Goal: Transaction & Acquisition: Purchase product/service

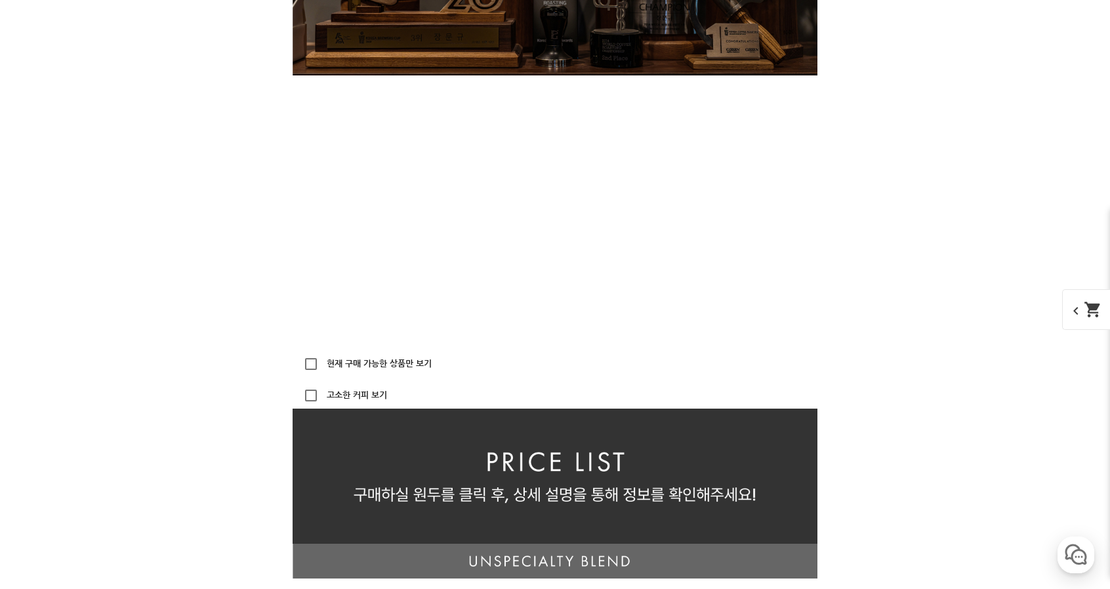
scroll to position [3213, 0]
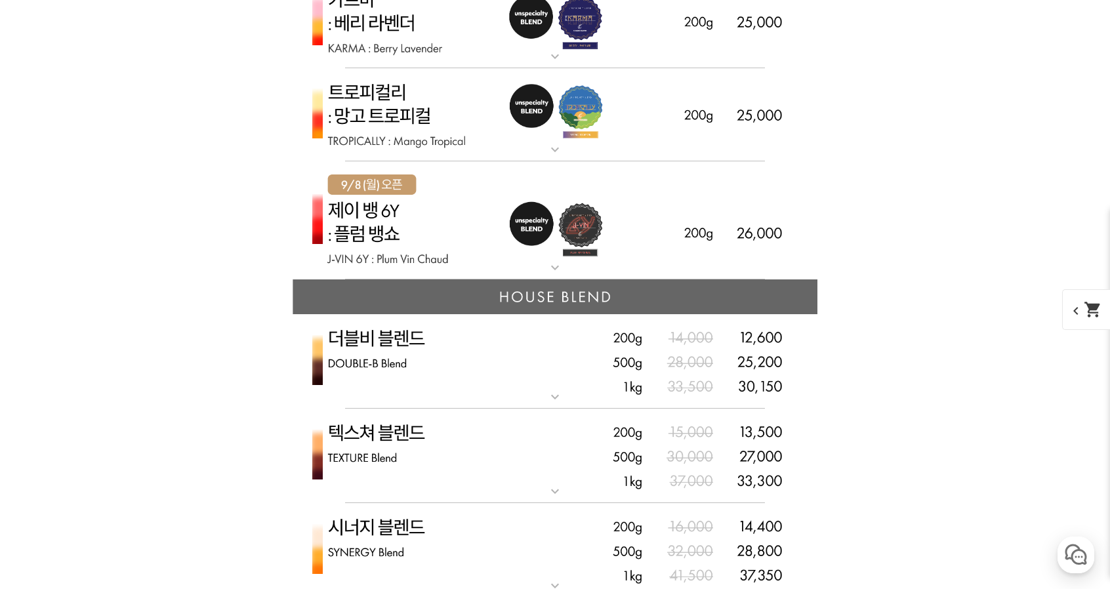
click at [729, 221] on img at bounding box center [555, 220] width 525 height 119
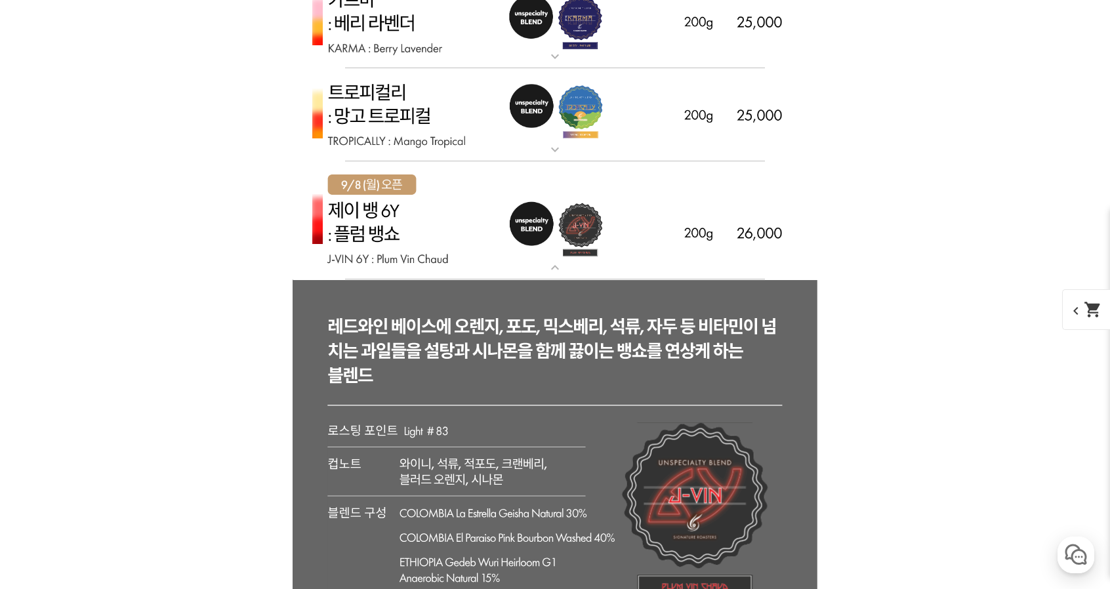
scroll to position [3508, 0]
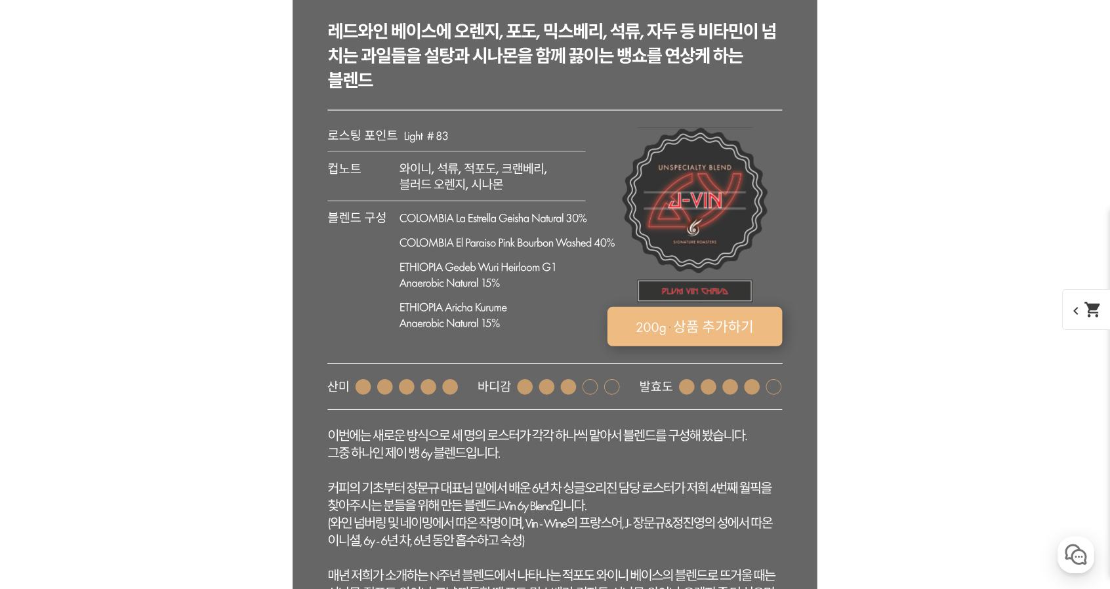
click at [771, 324] on rect at bounding box center [694, 326] width 175 height 39
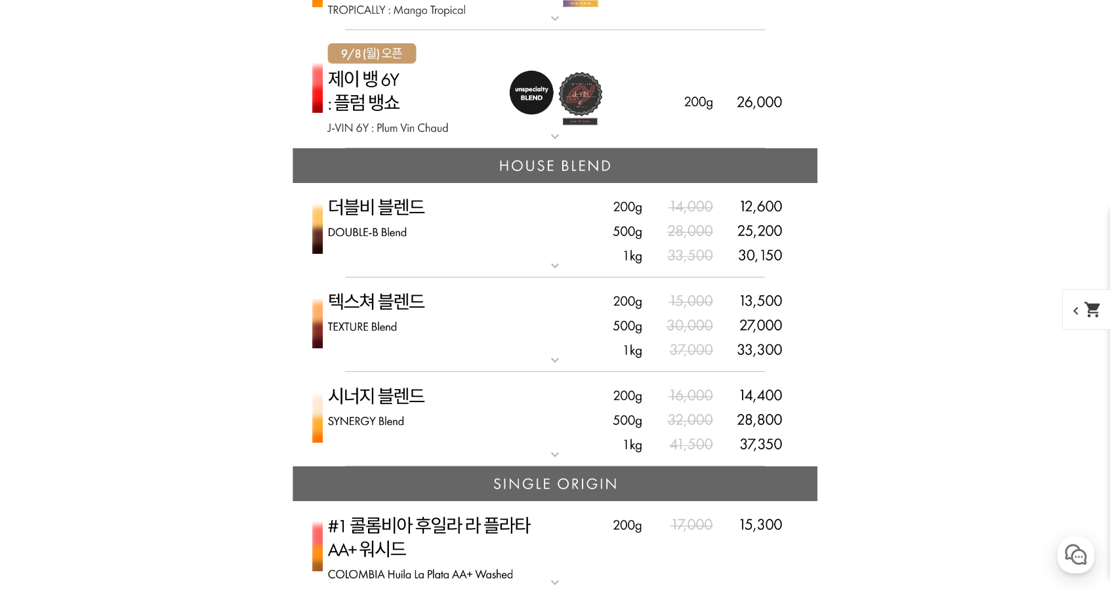
scroll to position [1184, 0]
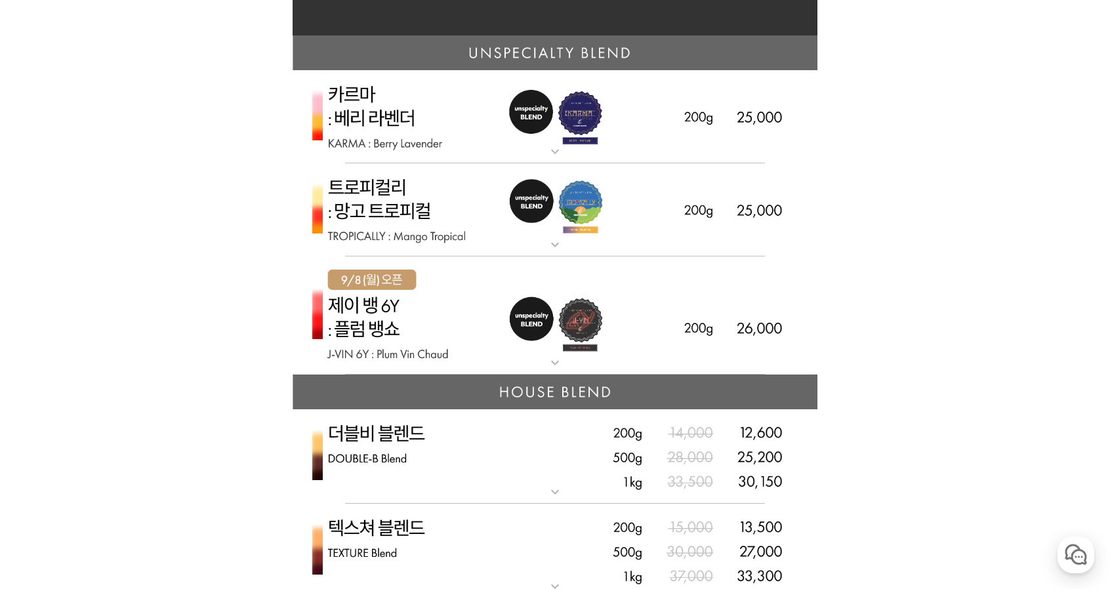
click at [716, 336] on img at bounding box center [555, 315] width 525 height 119
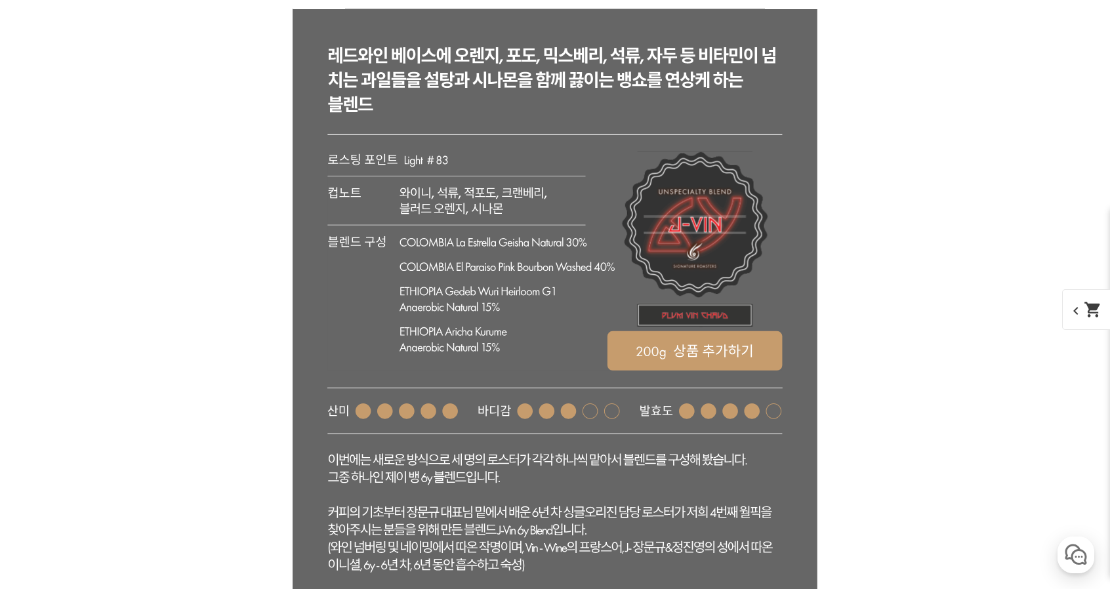
scroll to position [1556, 0]
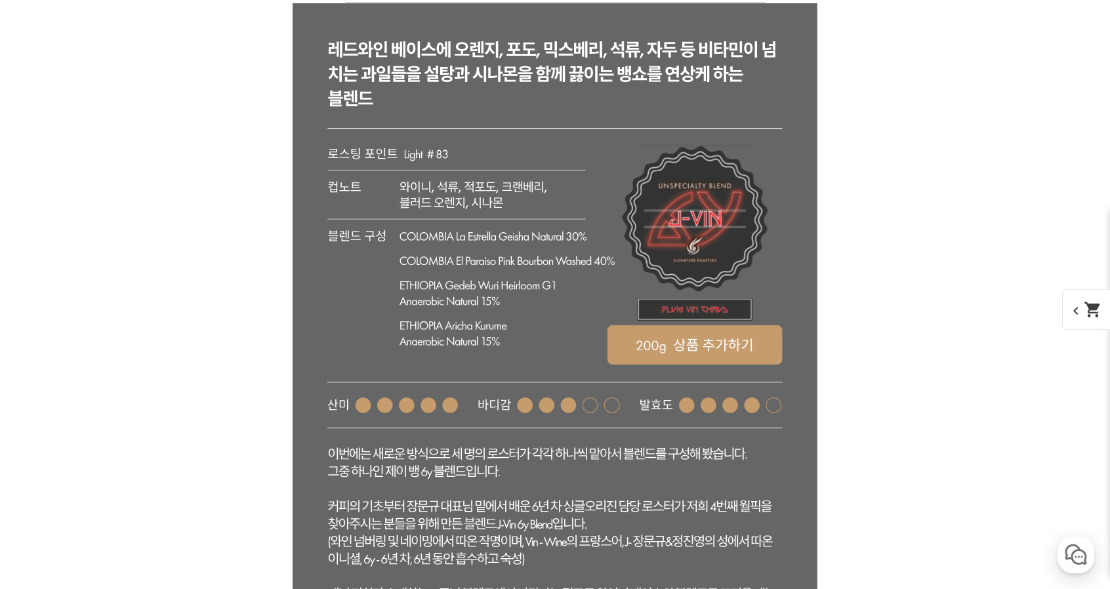
click at [765, 321] on rect at bounding box center [554, 255] width 455 height 218
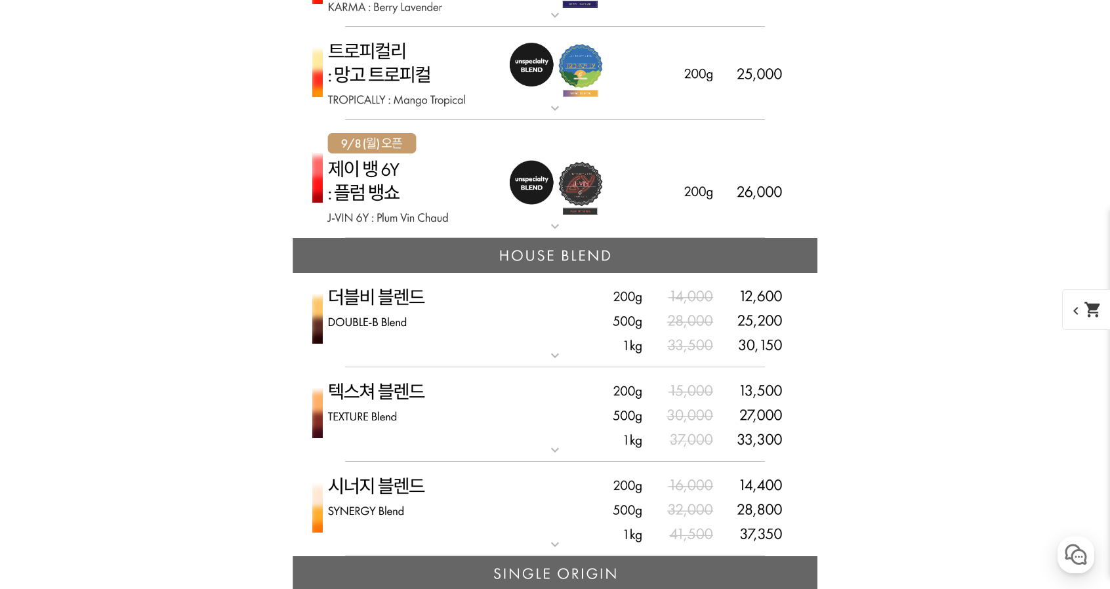
scroll to position [1314, 0]
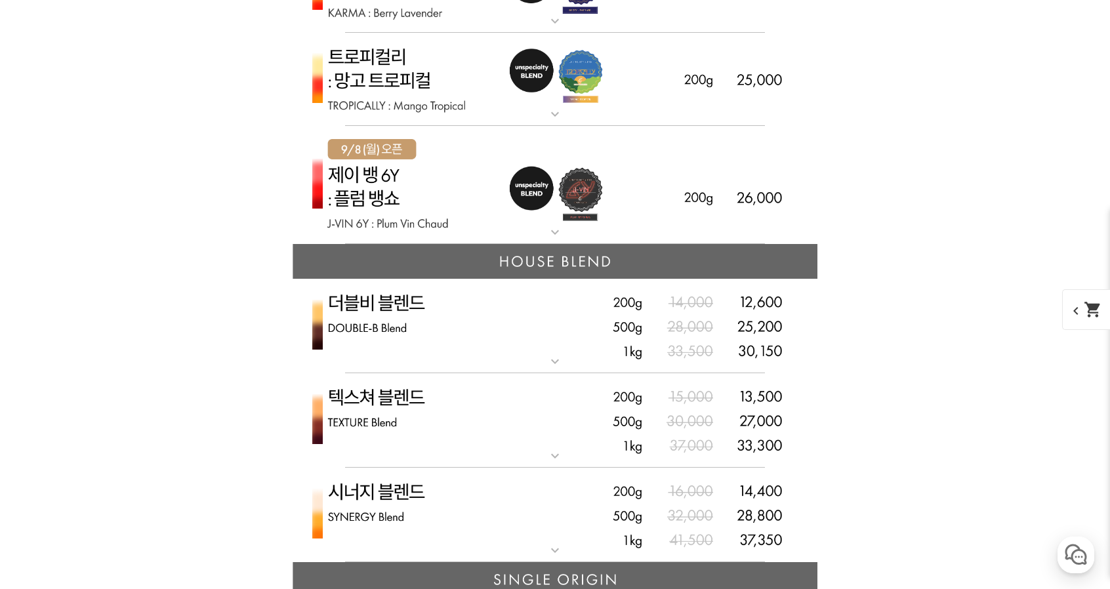
click at [716, 178] on img at bounding box center [555, 185] width 525 height 119
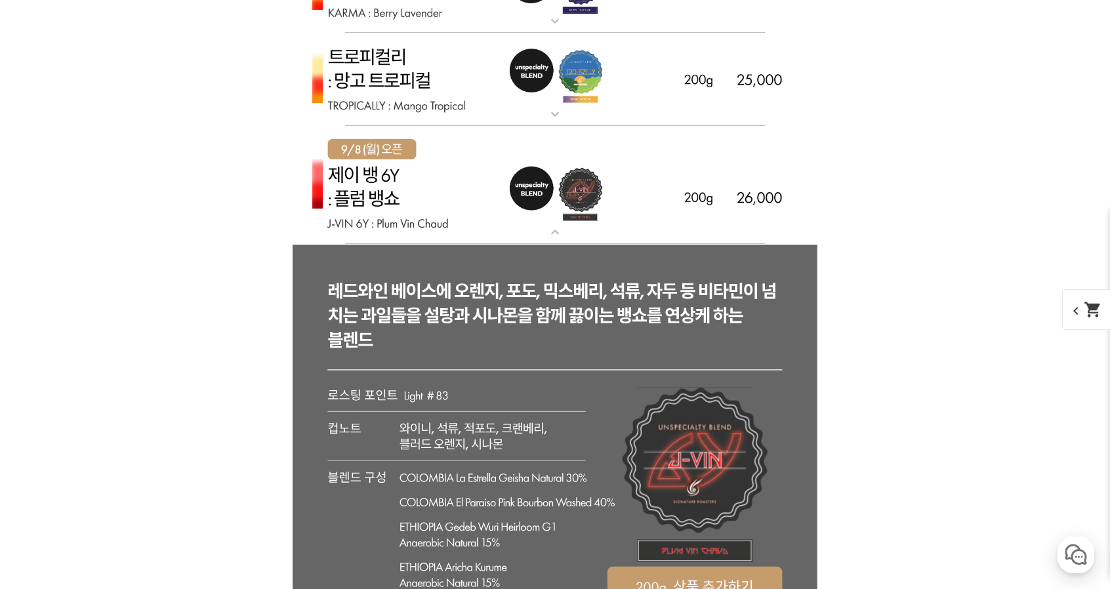
scroll to position [1623, 0]
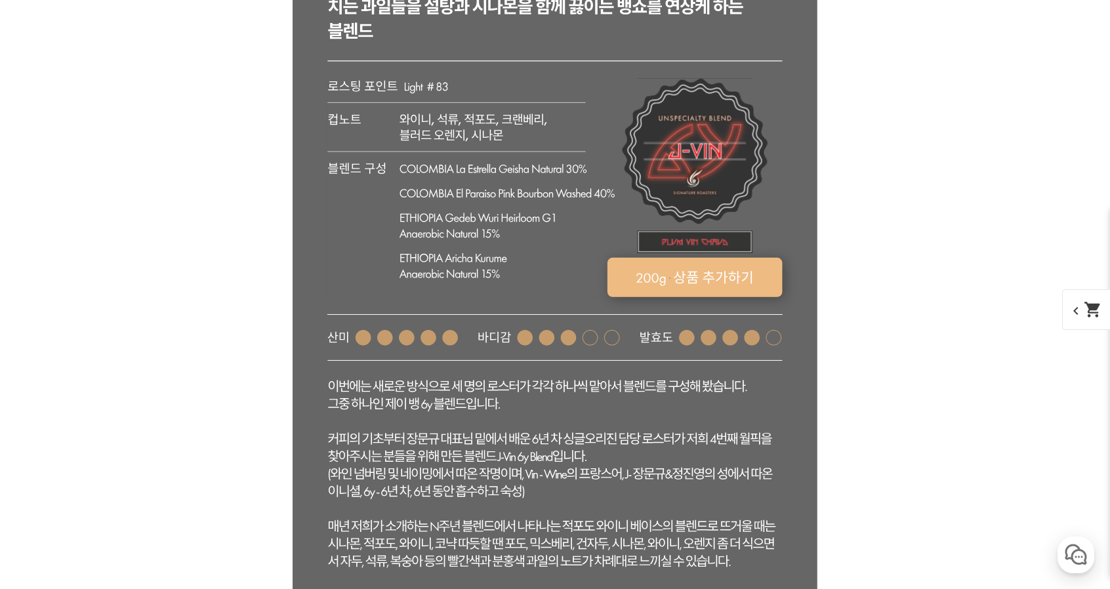
click at [701, 280] on rect at bounding box center [694, 277] width 175 height 39
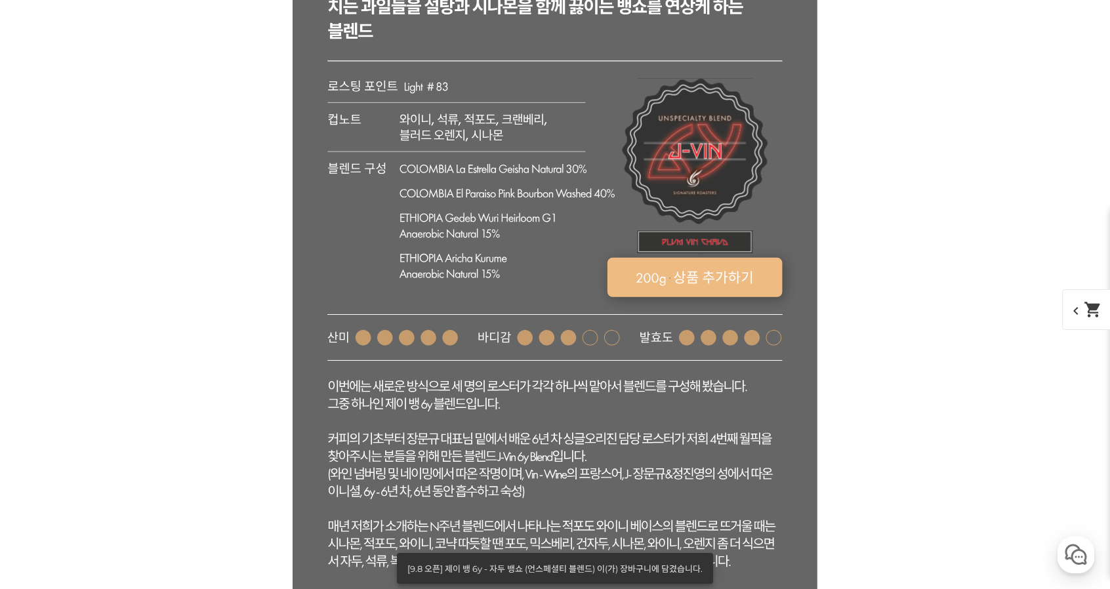
select select "[9.8 오픈] 제이 뱅 6y - 자두 뱅쇼 (언스페셜티 블렌드)"
select select "200g"
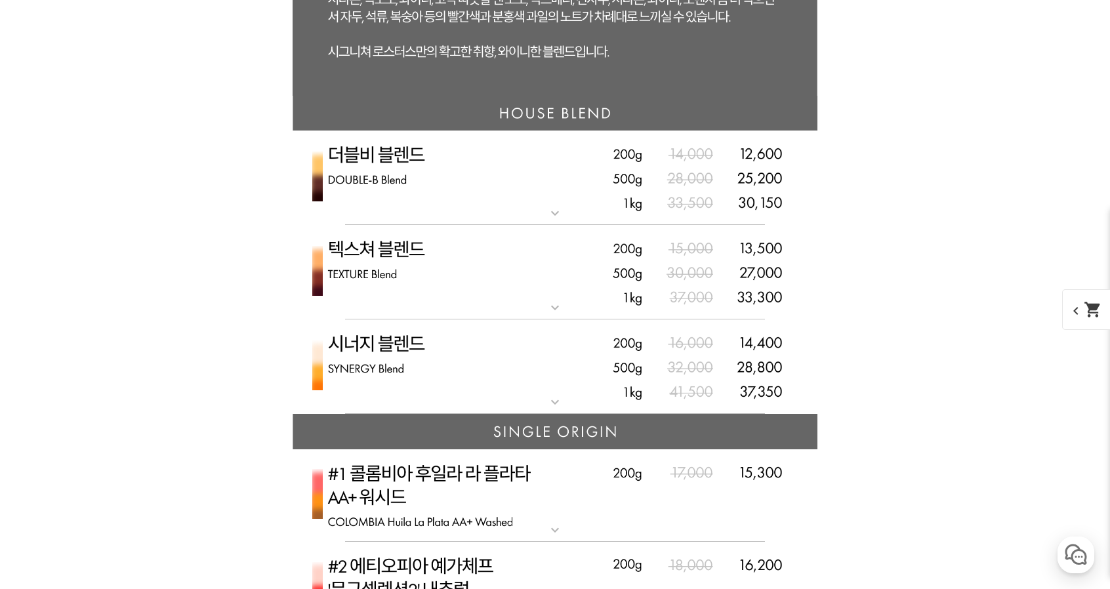
scroll to position [2327, 0]
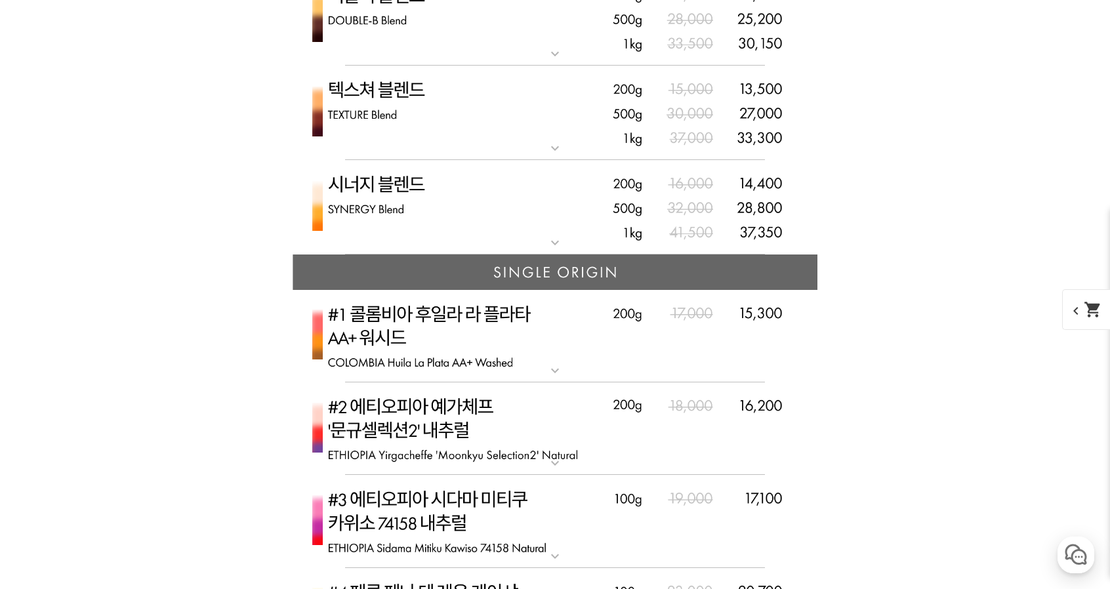
click at [724, 225] on img at bounding box center [555, 207] width 525 height 95
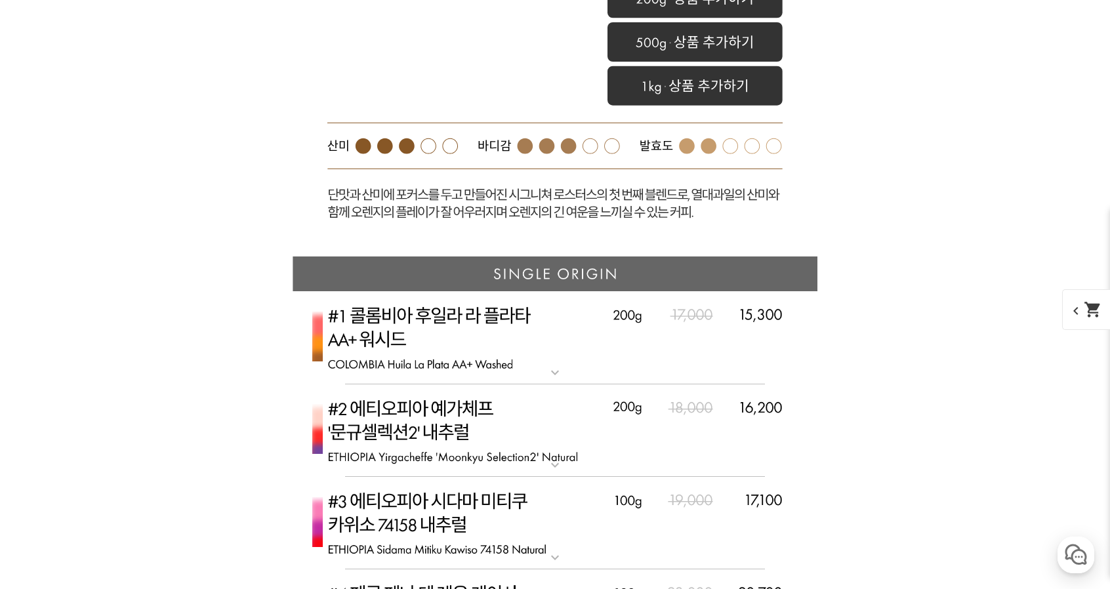
scroll to position [2864, 0]
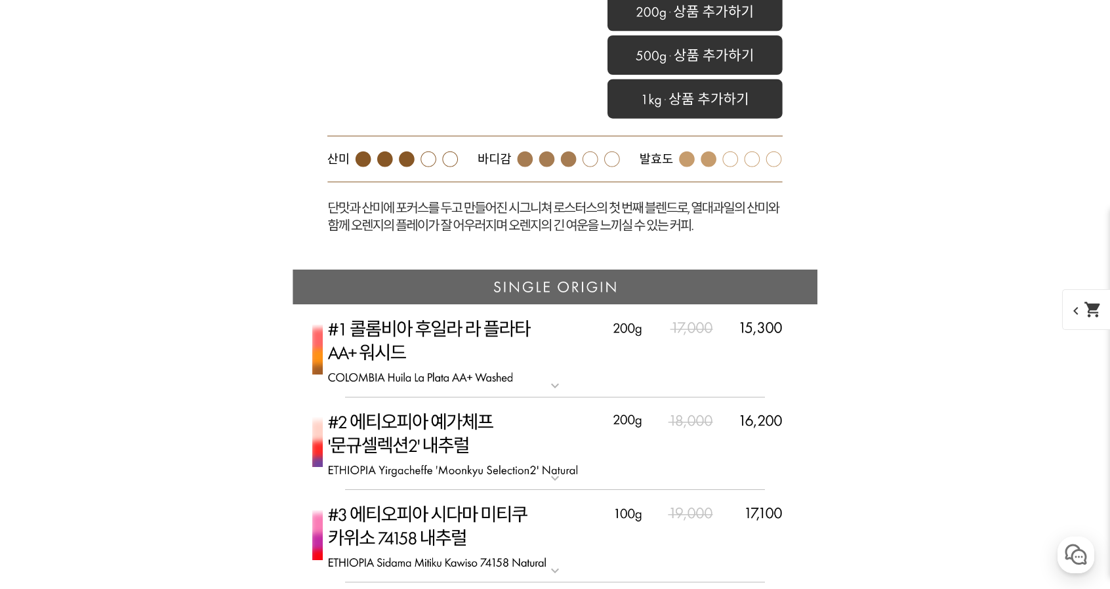
click at [751, 423] on img at bounding box center [555, 443] width 525 height 93
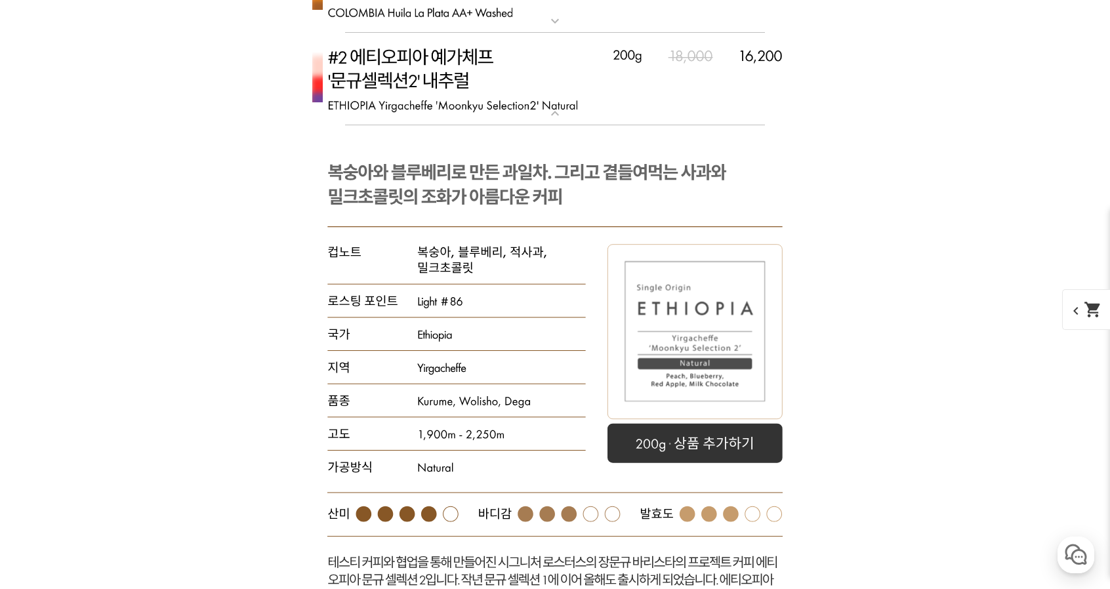
scroll to position [3235, 0]
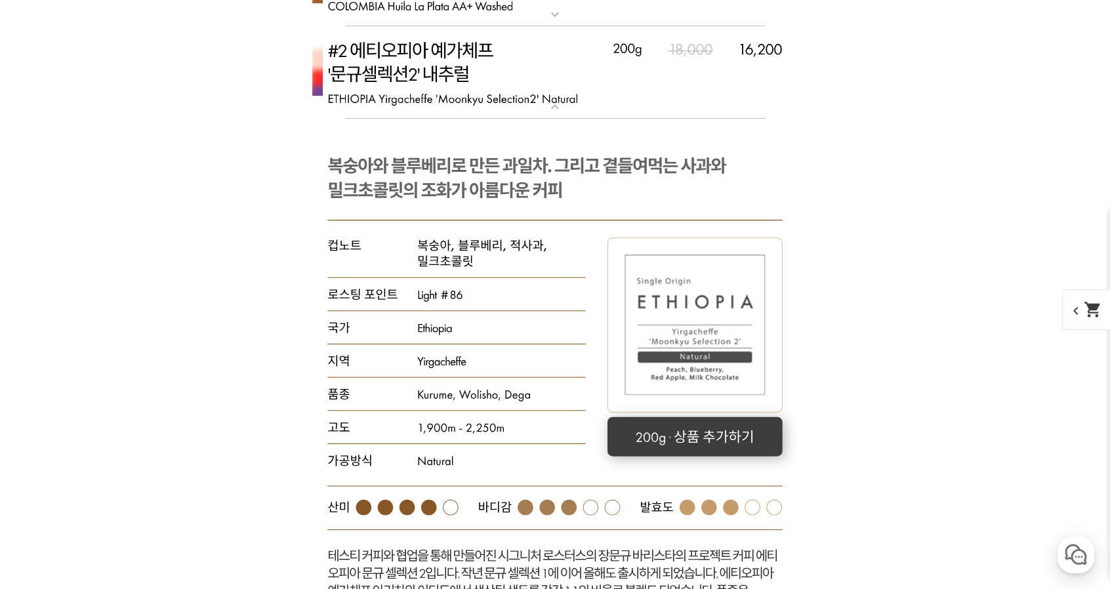
click at [657, 449] on rect at bounding box center [694, 436] width 175 height 39
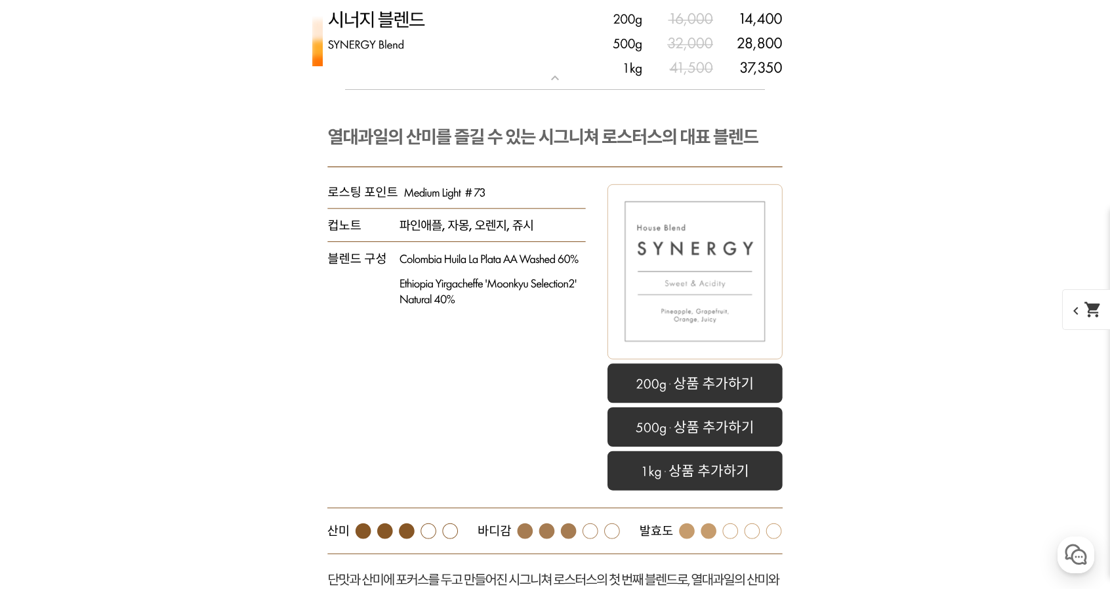
scroll to position [2506, 0]
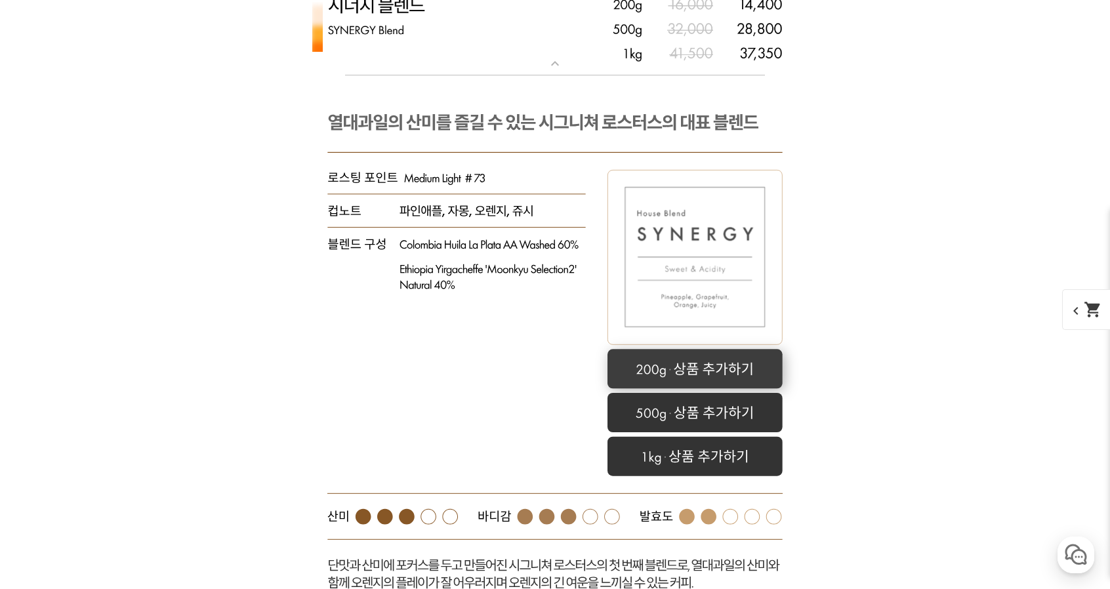
click at [664, 369] on rect at bounding box center [694, 369] width 175 height 39
select select "시너지 블렌드"
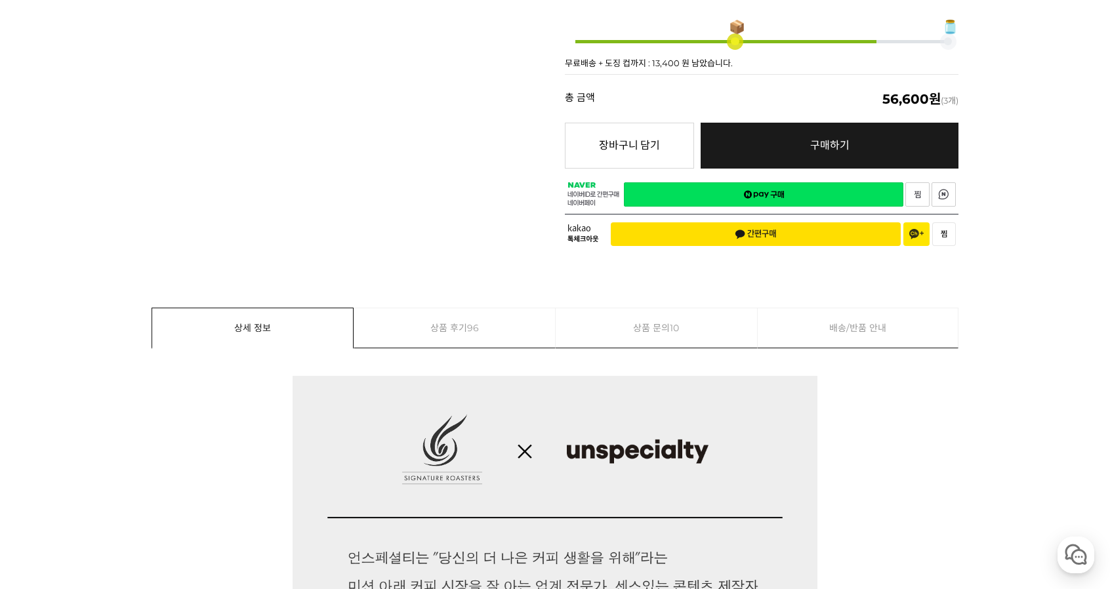
scroll to position [626, 0]
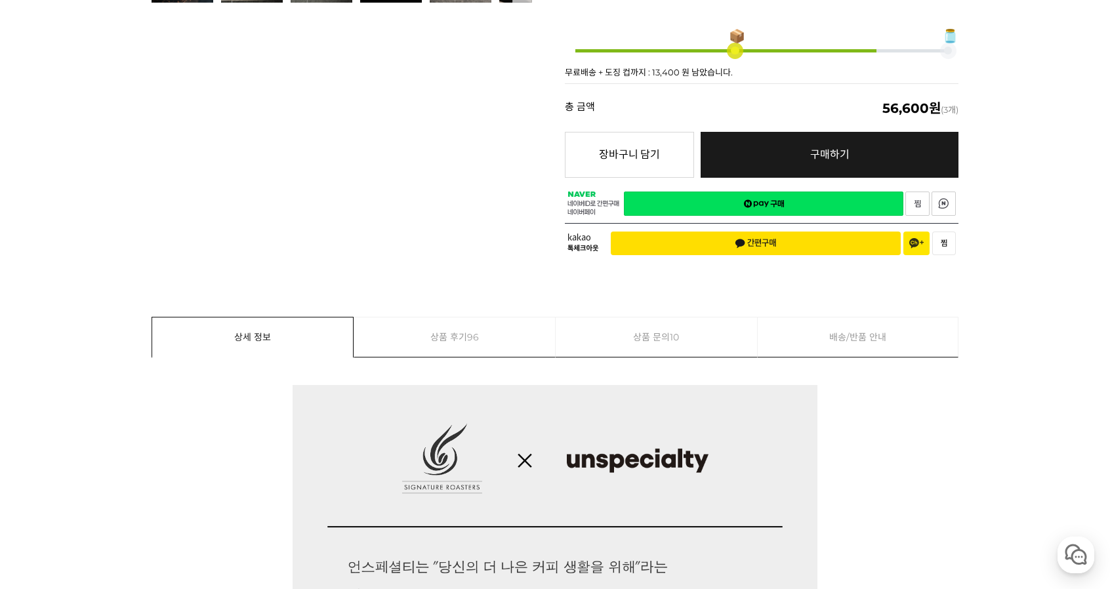
click at [820, 192] on link "네이버페이 구매하기" at bounding box center [763, 204] width 279 height 24
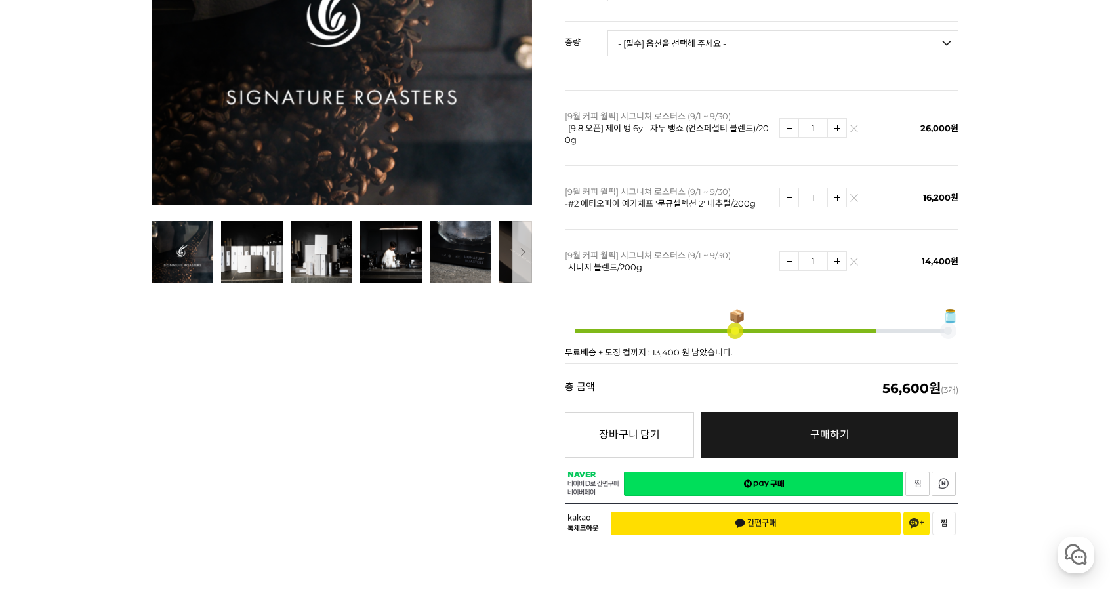
scroll to position [311, 0]
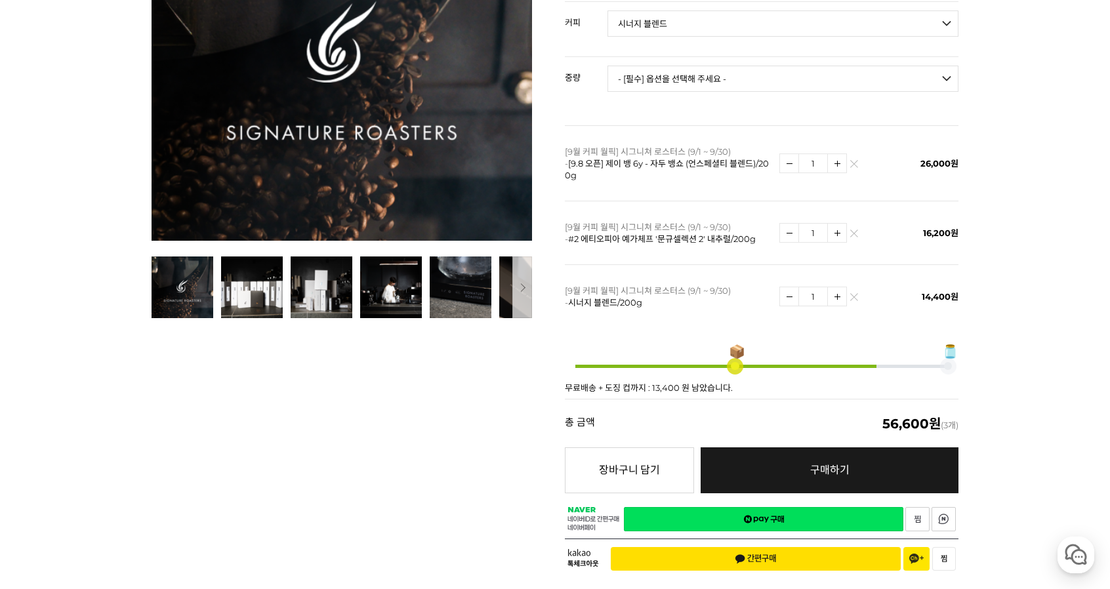
click at [857, 296] on img at bounding box center [853, 299] width 7 height 7
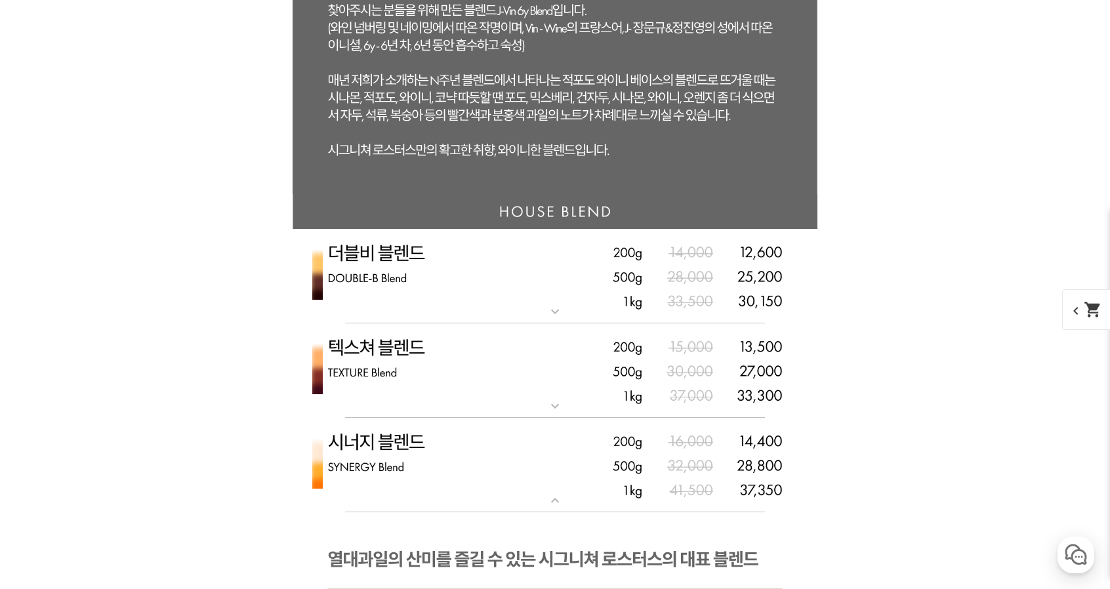
scroll to position [4282, 0]
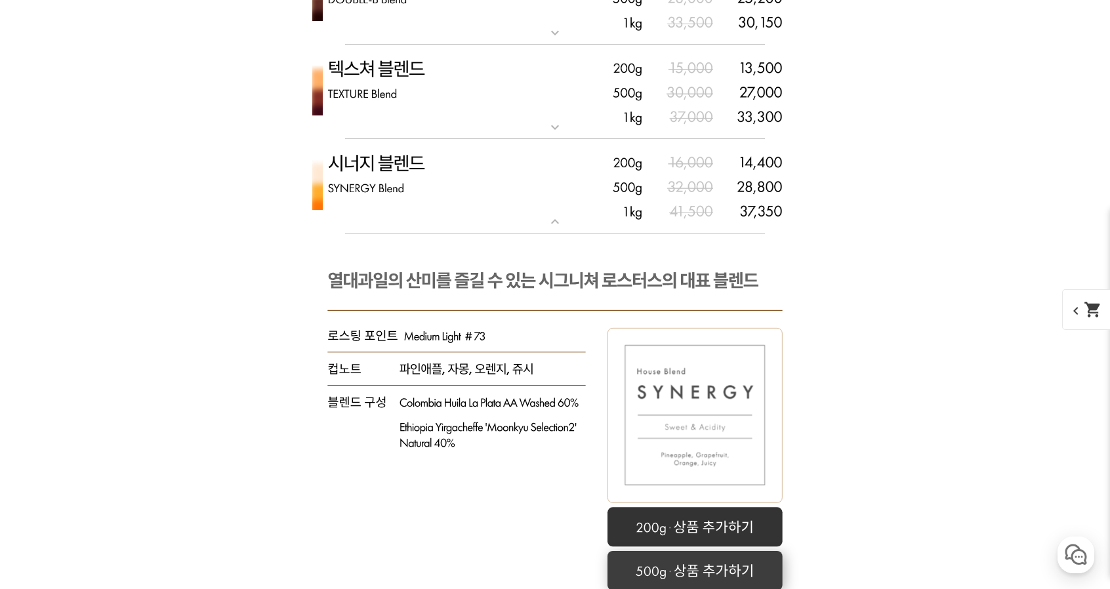
click at [733, 564] on rect at bounding box center [694, 570] width 175 height 39
select select "500g"
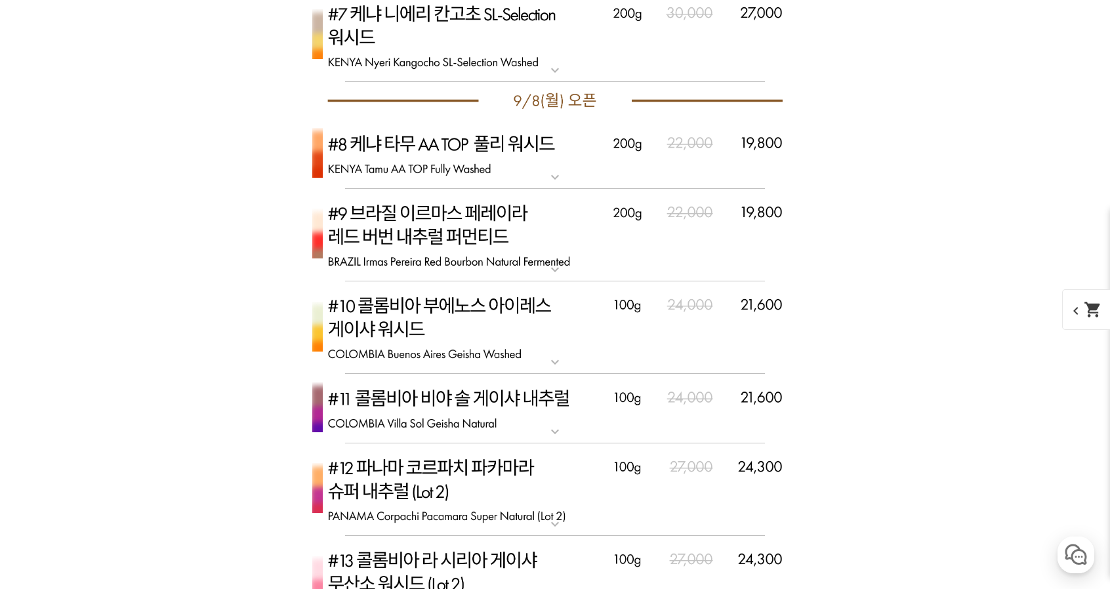
scroll to position [6212, 0]
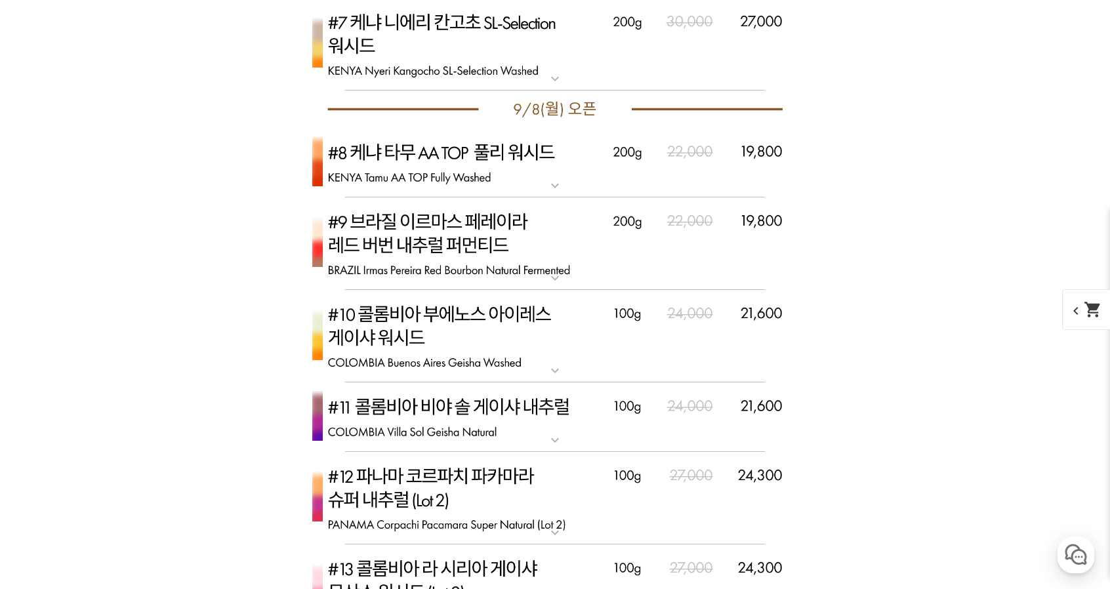
click at [744, 247] on img at bounding box center [555, 243] width 525 height 93
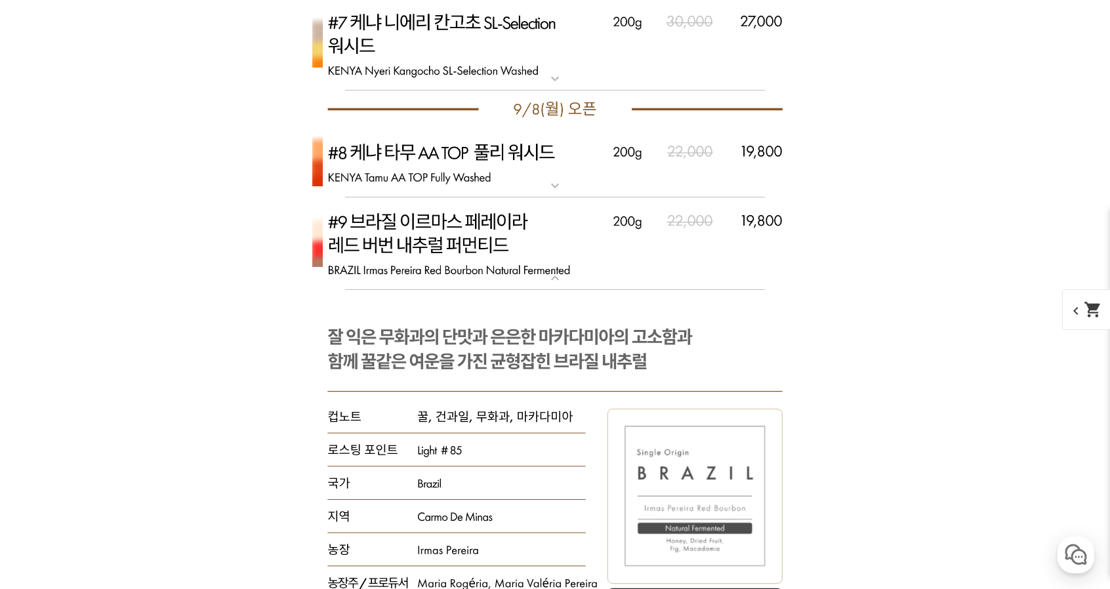
click at [744, 247] on img at bounding box center [555, 243] width 525 height 93
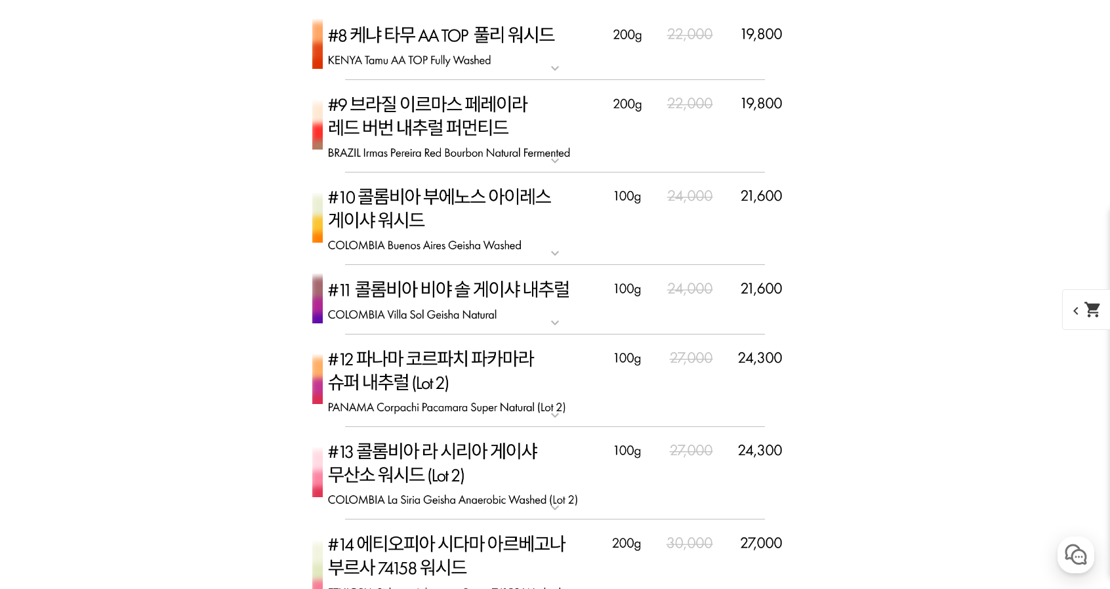
scroll to position [6355, 0]
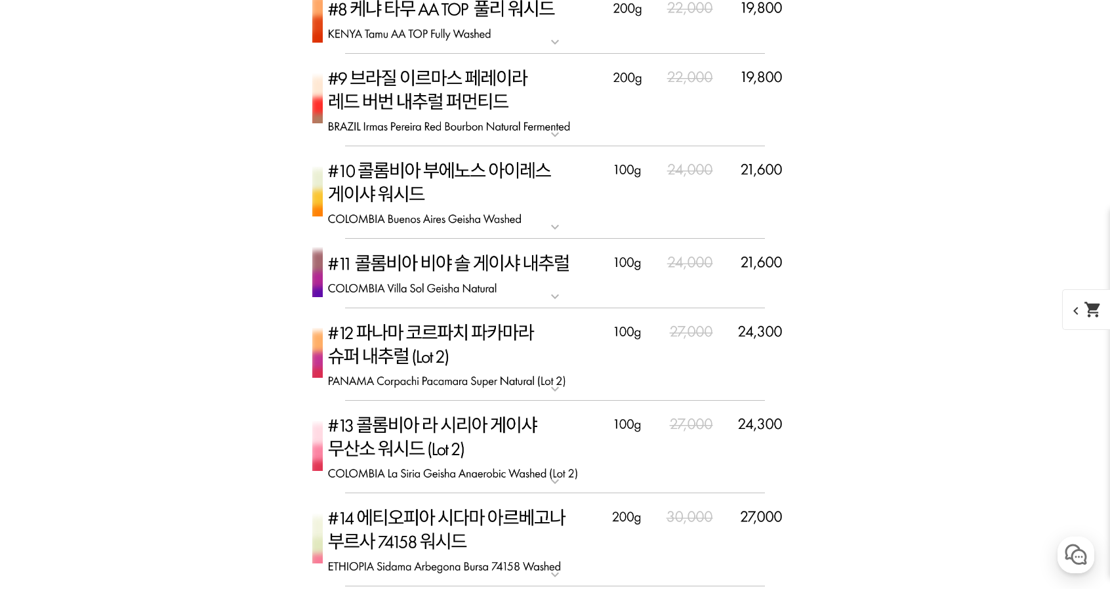
click at [512, 103] on img at bounding box center [555, 100] width 525 height 93
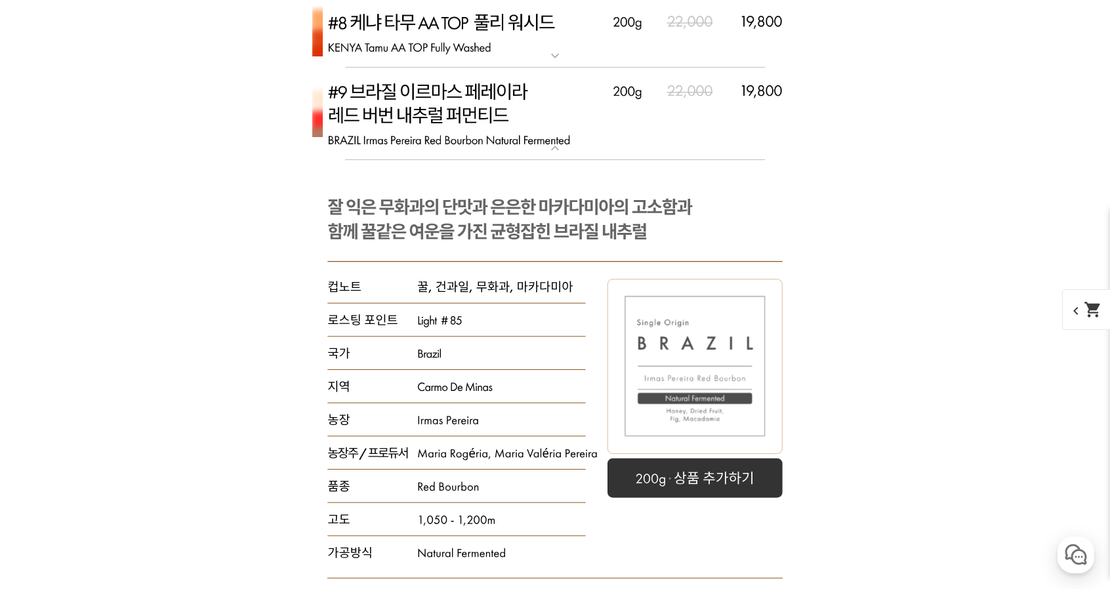
scroll to position [6503, 0]
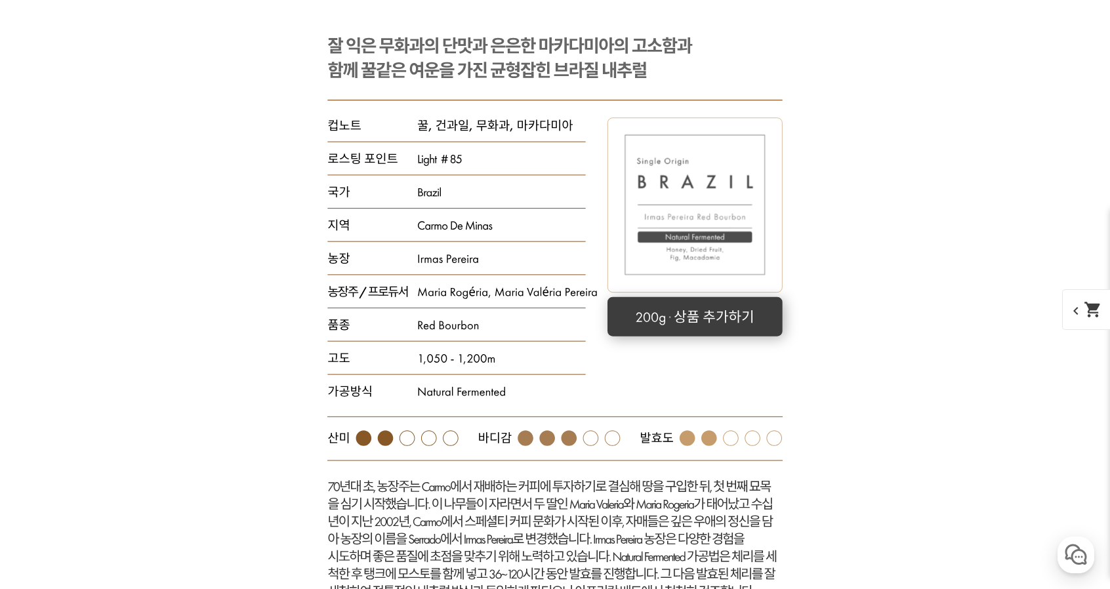
click at [750, 315] on rect at bounding box center [694, 316] width 175 height 39
select select "[9.8 오픈] #9 브라질 이르마스 페레이라 레드 버번 내추럴 퍼먼티드"
select select "200g"
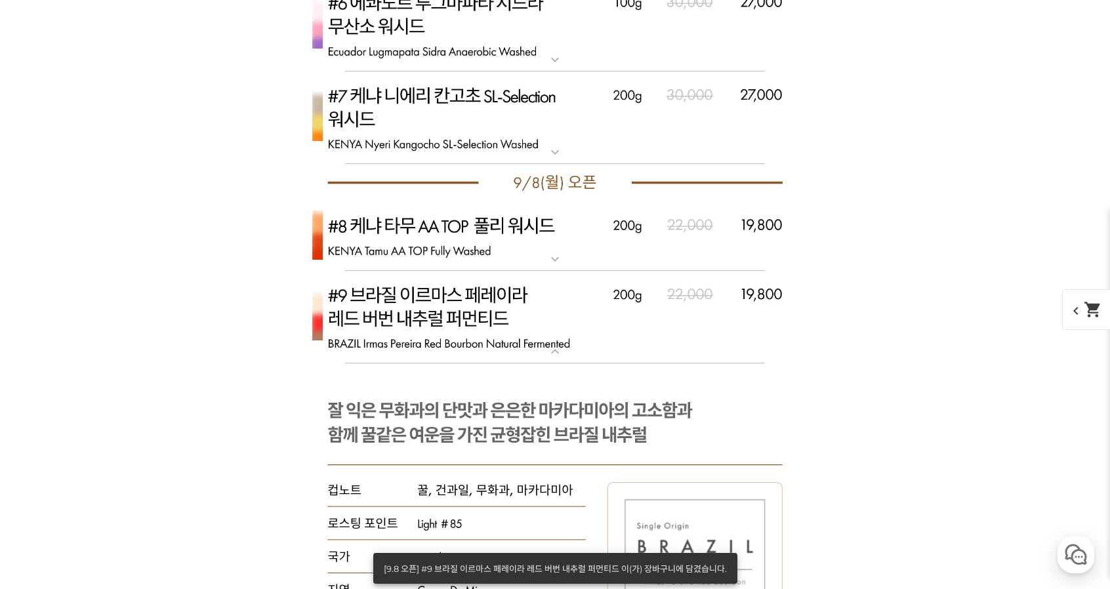
scroll to position [6055, 0]
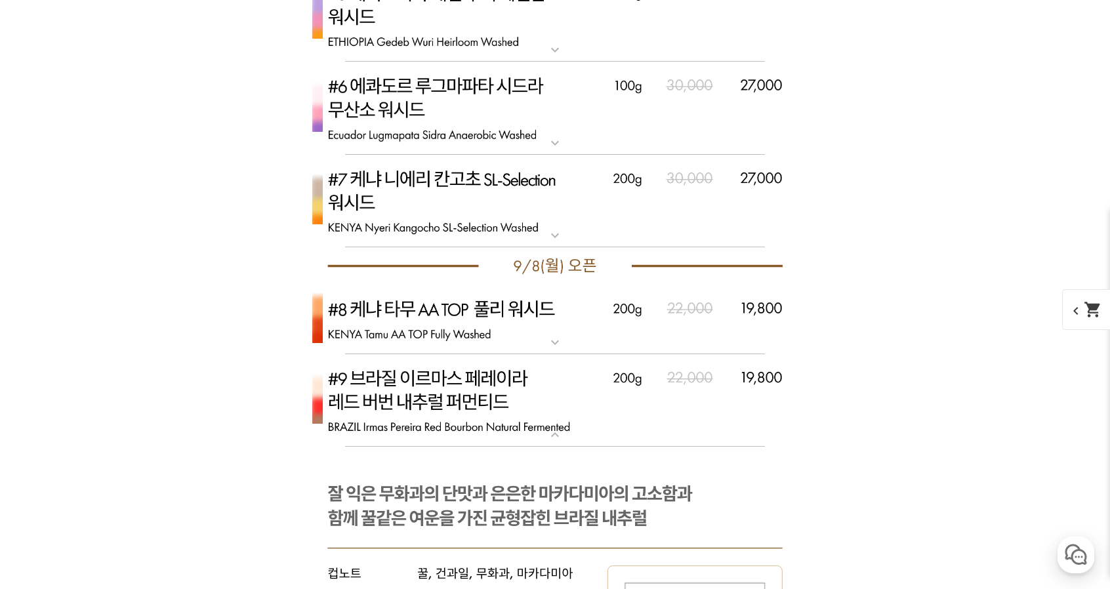
click at [717, 334] on img at bounding box center [555, 320] width 525 height 70
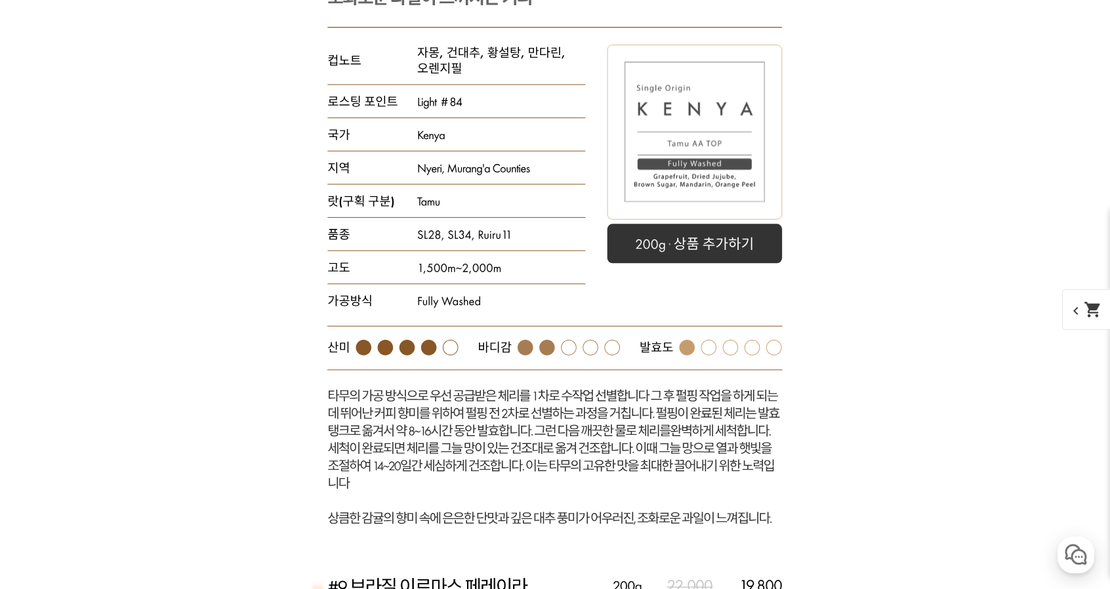
scroll to position [6415, 0]
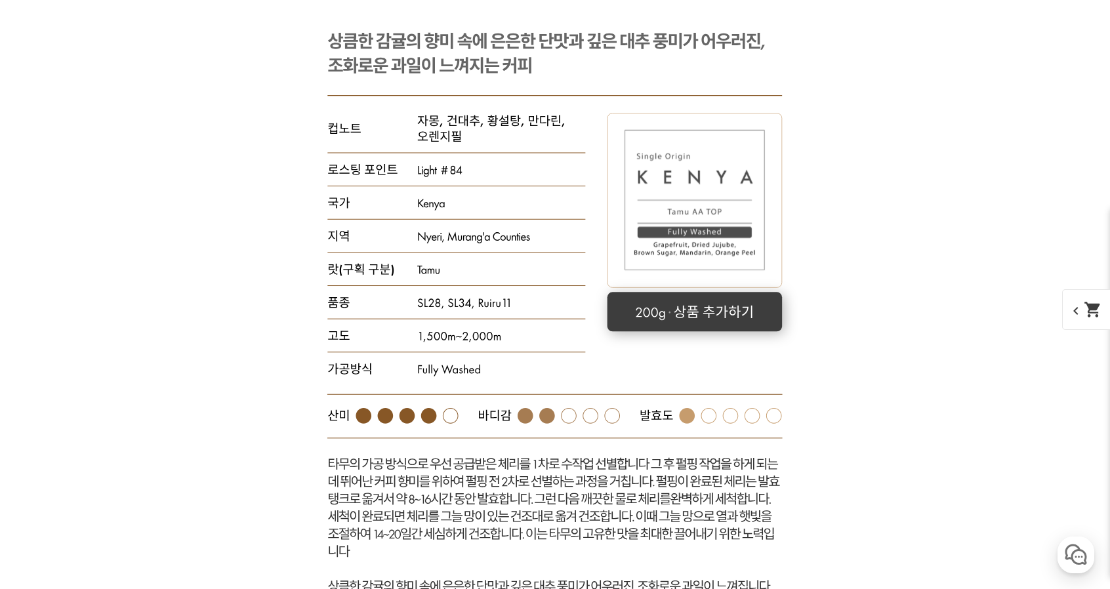
click at [713, 306] on rect at bounding box center [694, 311] width 175 height 39
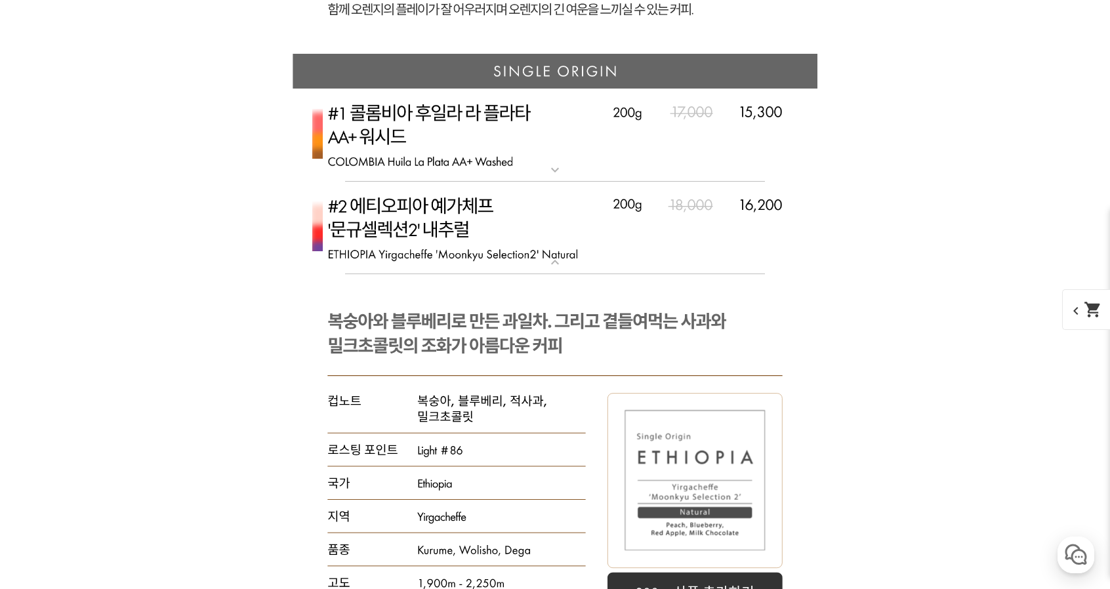
scroll to position [5003, 0]
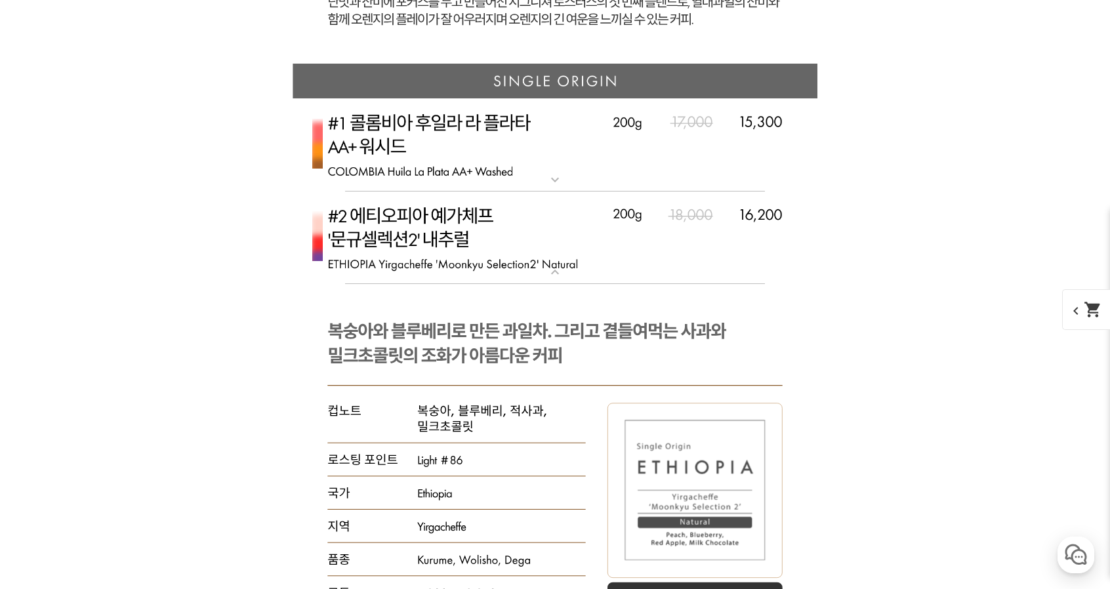
click at [643, 146] on img at bounding box center [555, 144] width 525 height 93
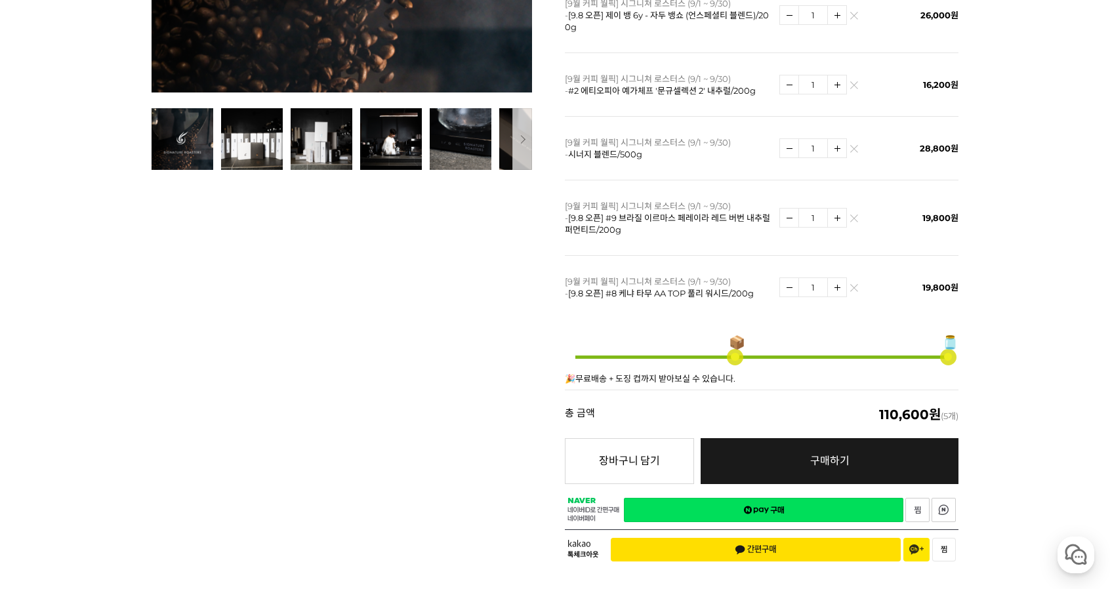
scroll to position [428, 0]
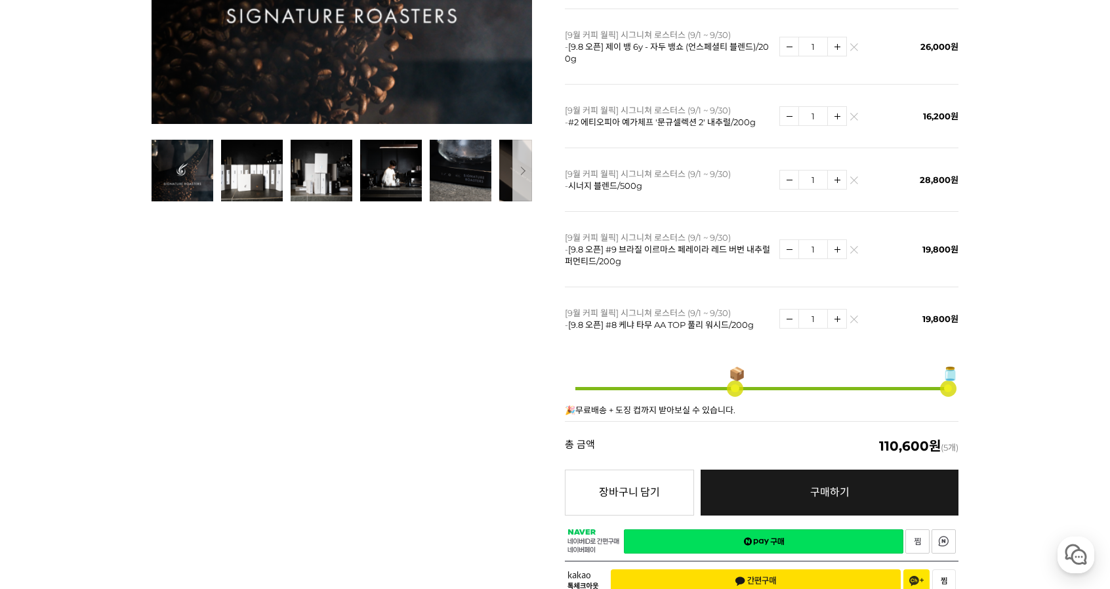
click at [857, 180] on img at bounding box center [853, 183] width 7 height 7
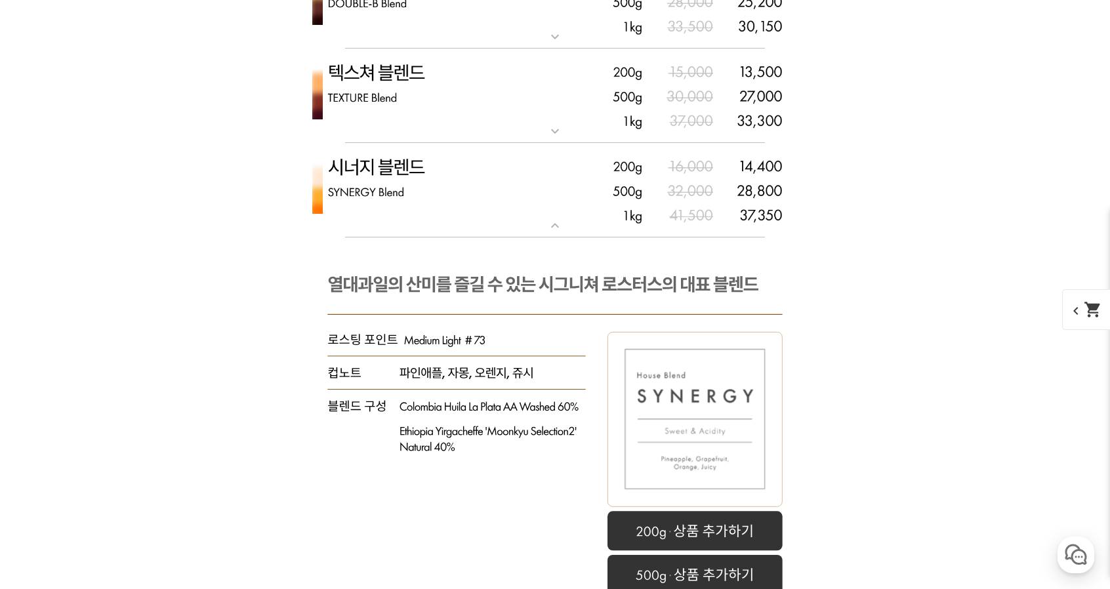
scroll to position [4359, 0]
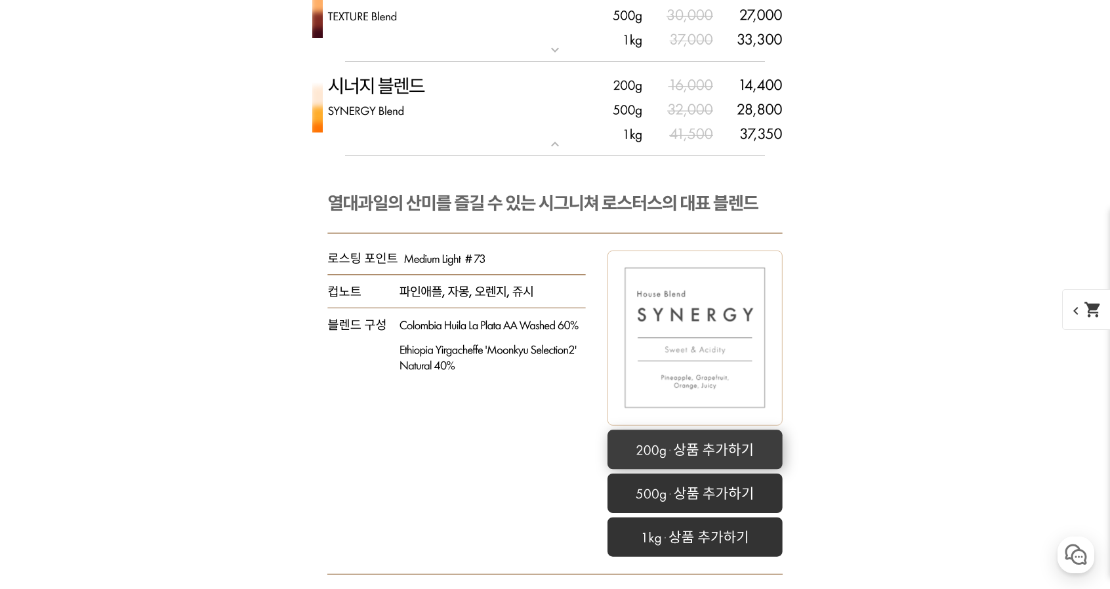
click at [737, 447] on rect at bounding box center [694, 449] width 175 height 39
select select "시너지 블렌드"
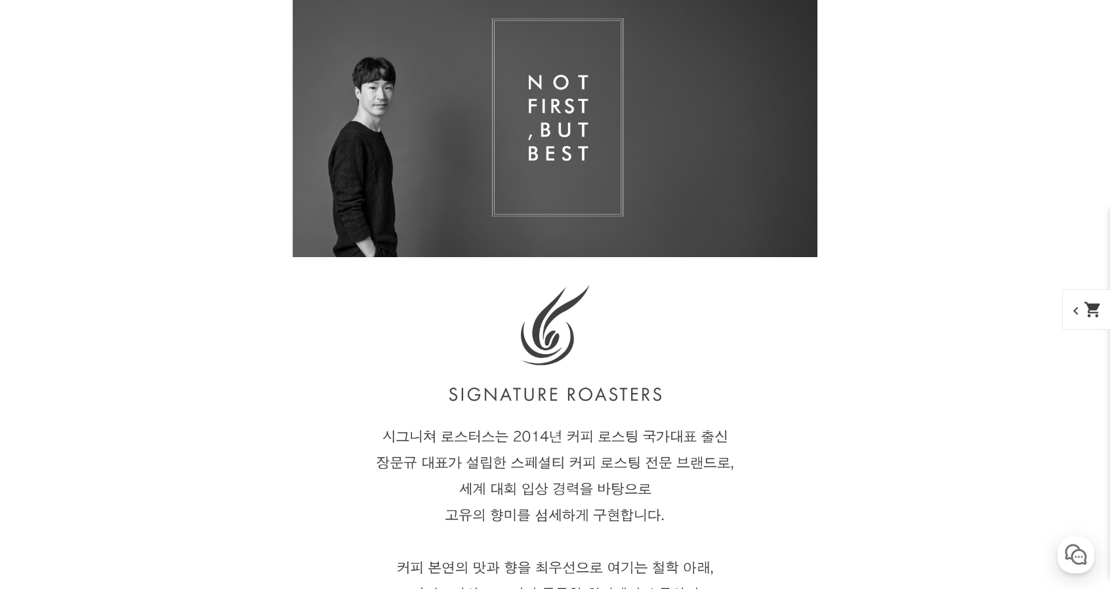
scroll to position [1604, 0]
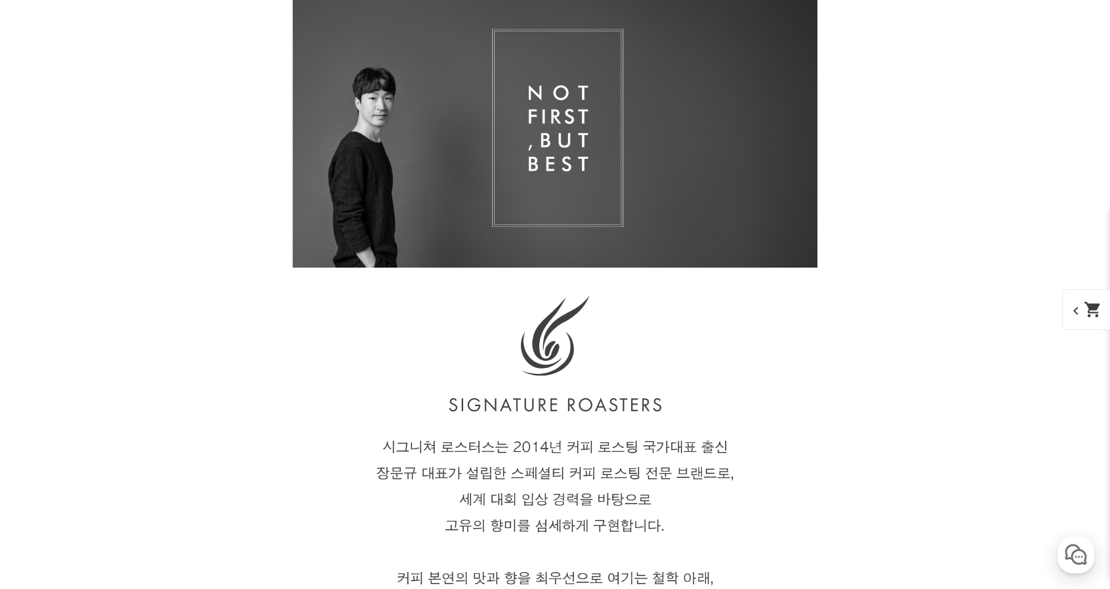
drag, startPoint x: 1109, startPoint y: 95, endPoint x: 1119, endPoint y: 40, distance: 56.0
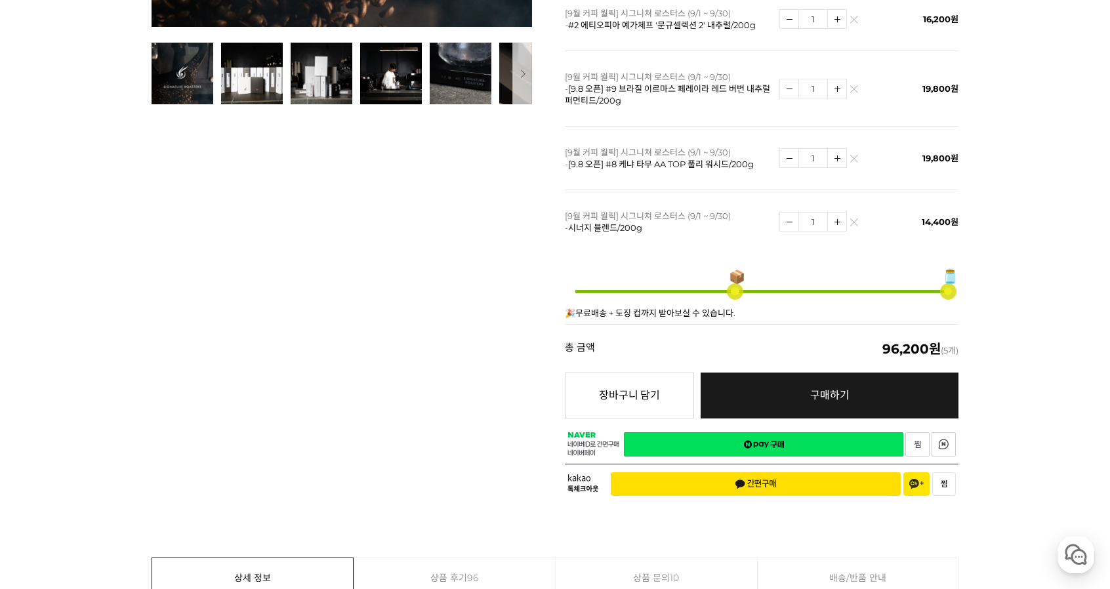
scroll to position [472, 0]
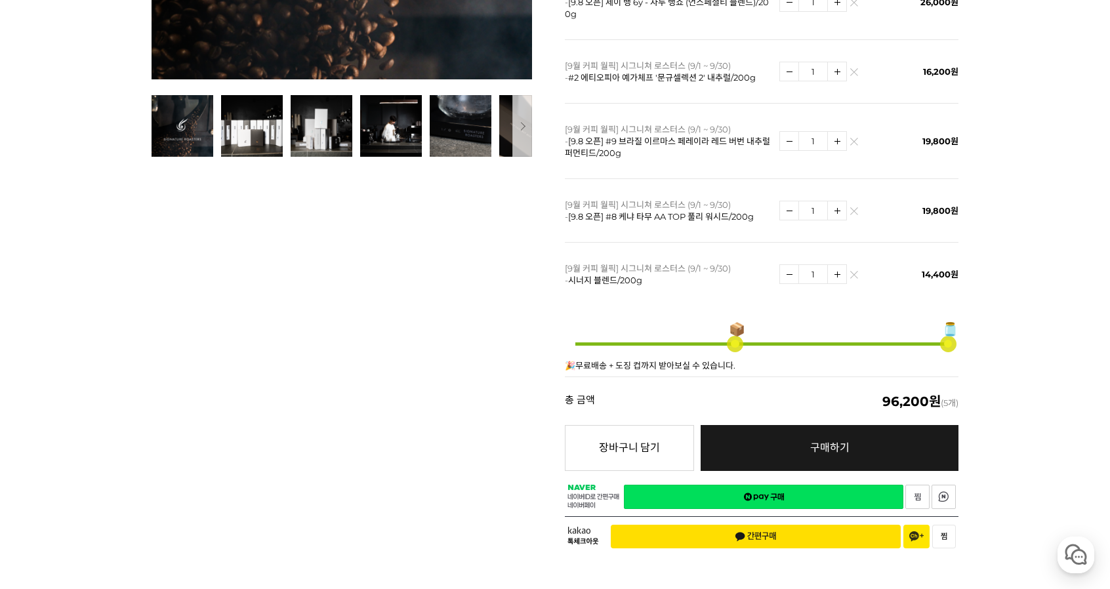
click at [856, 211] on img at bounding box center [853, 214] width 7 height 7
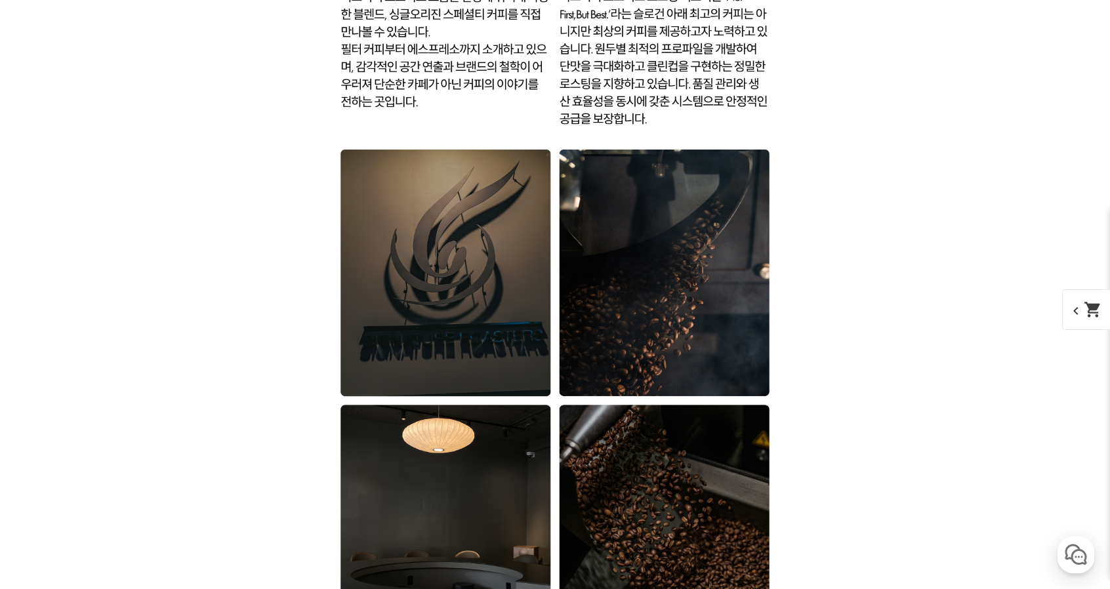
scroll to position [19056, 0]
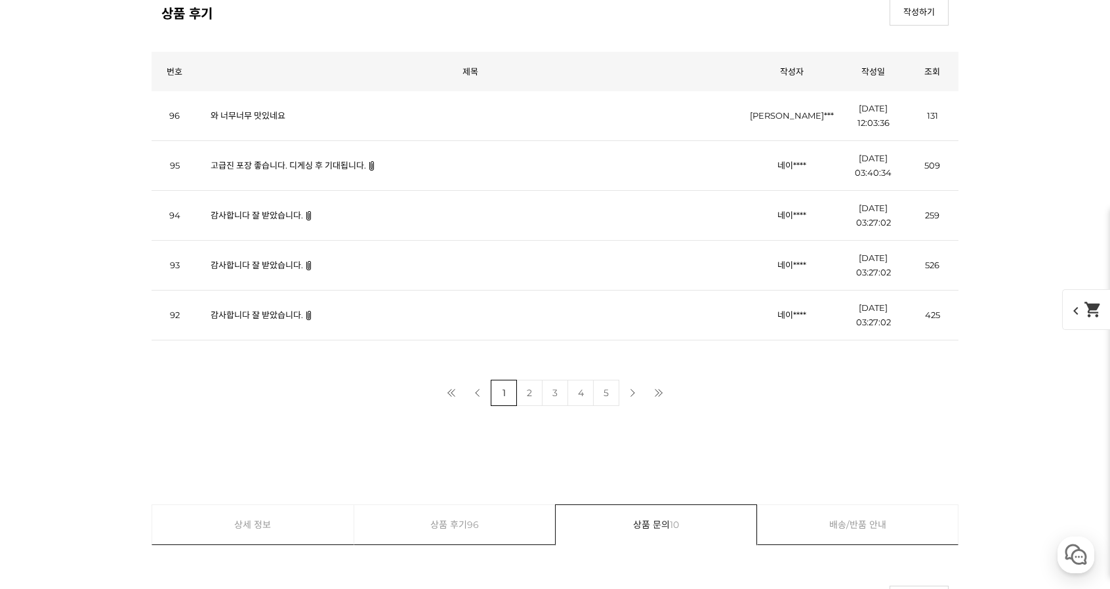
click at [363, 173] on td "고급진 포장 좋습니다. 디게싱 후 기대됩니다." at bounding box center [470, 166] width 546 height 50
click at [358, 163] on td "고급진 포장 좋습니다. 디게싱 후 기대됩니다." at bounding box center [470, 166] width 546 height 50
click at [349, 160] on link "고급진 포장 좋습니다. 디게싱 후 기대됩니다." at bounding box center [288, 165] width 155 height 10
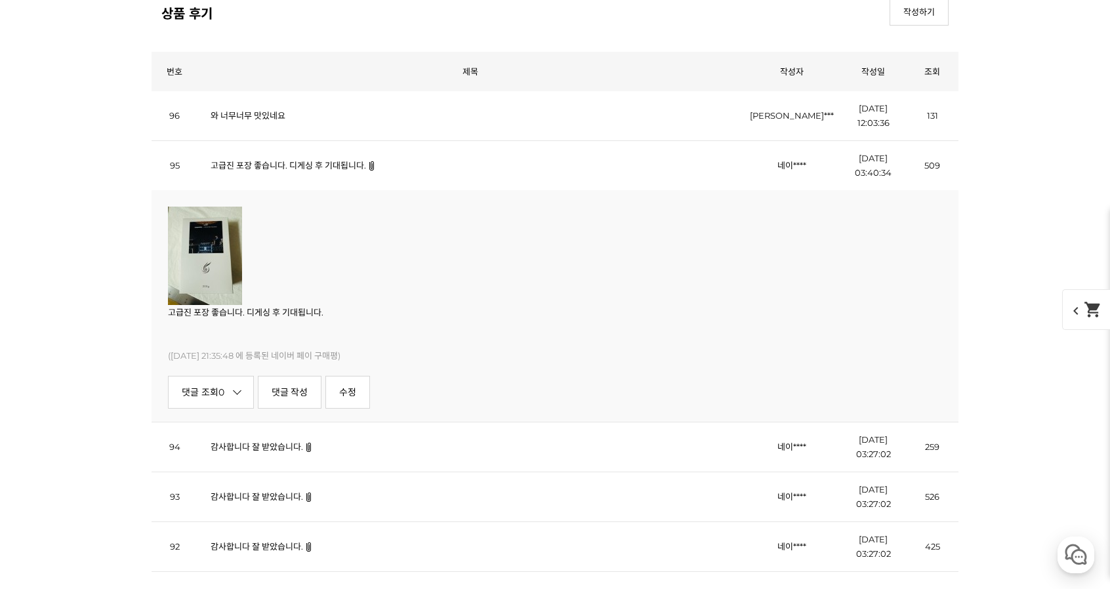
click at [349, 160] on link "고급진 포장 좋습니다. 디게싱 후 기대됩니다." at bounding box center [288, 165] width 155 height 10
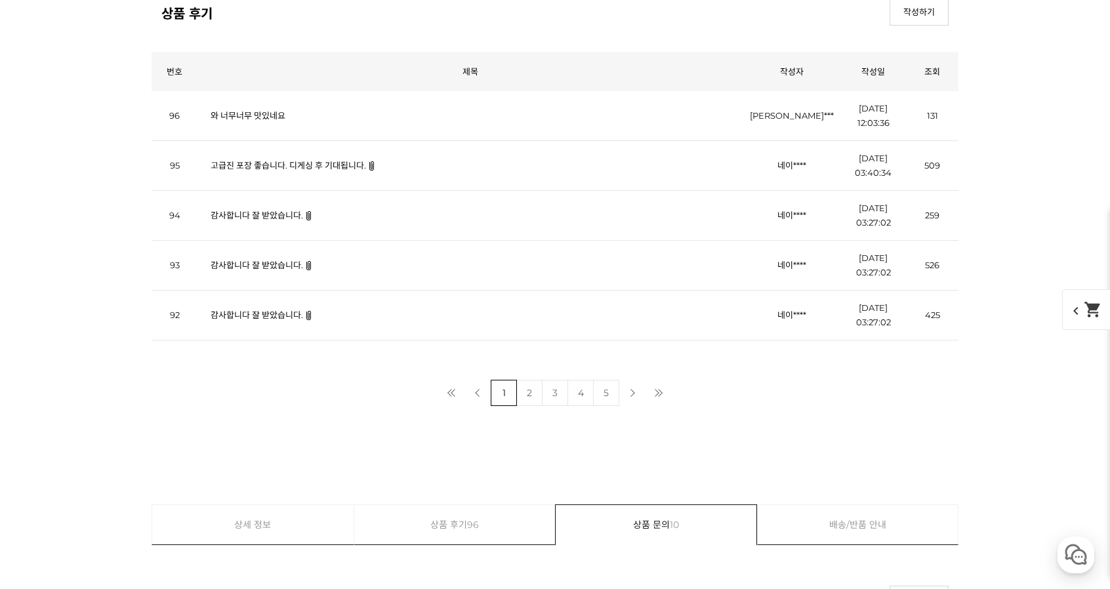
click at [277, 210] on link "감사합니다 잘 받았습니다." at bounding box center [257, 215] width 92 height 10
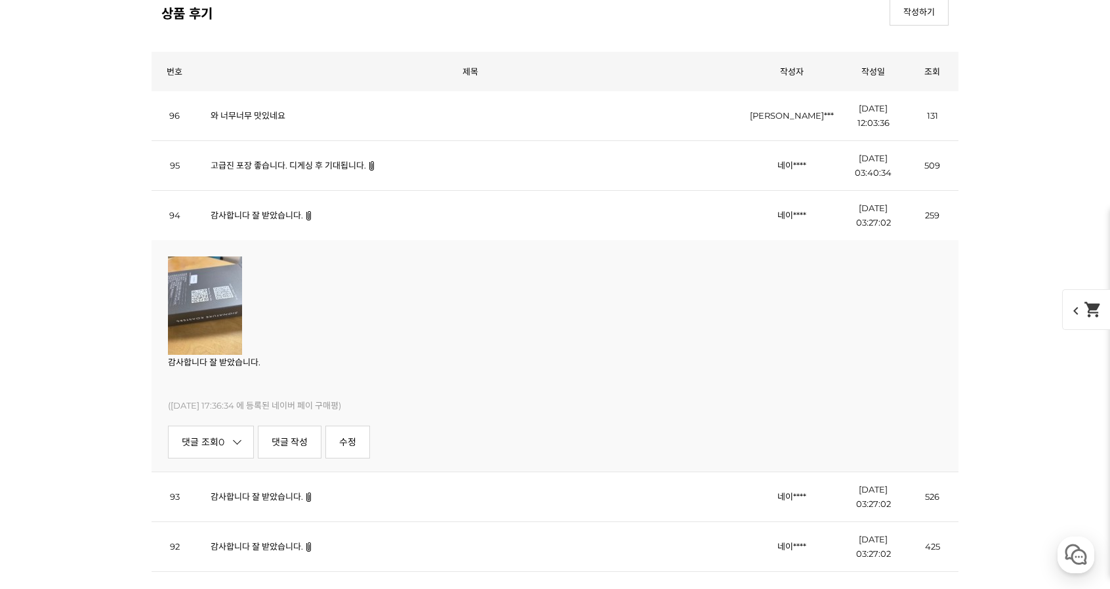
click at [277, 210] on link "감사합니다 잘 받았습니다." at bounding box center [257, 215] width 92 height 10
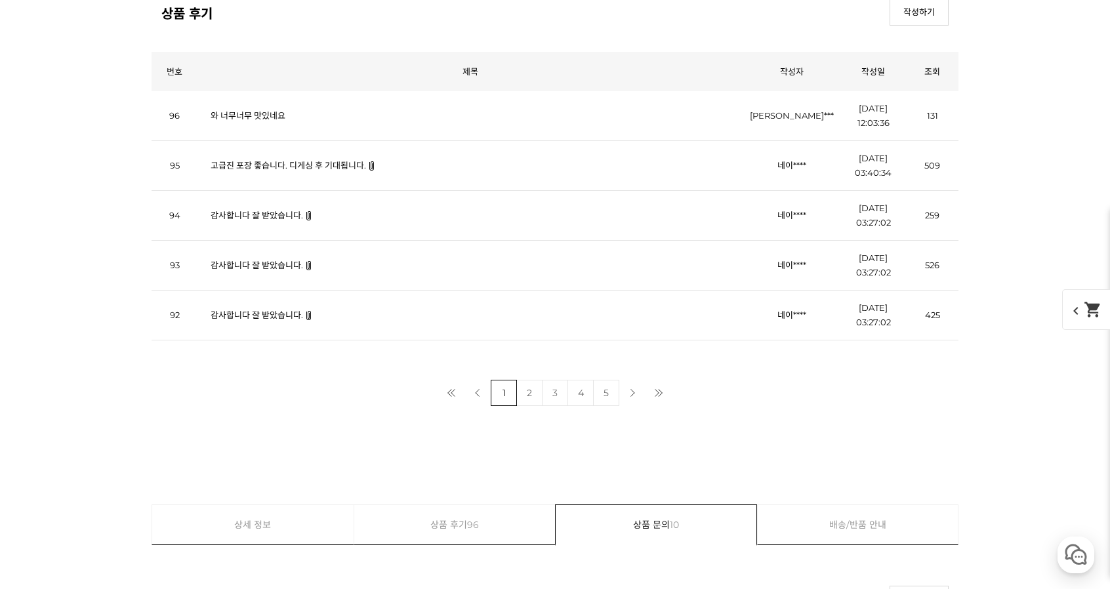
click at [257, 110] on link "와 너무너무 맛있네요" at bounding box center [248, 115] width 75 height 10
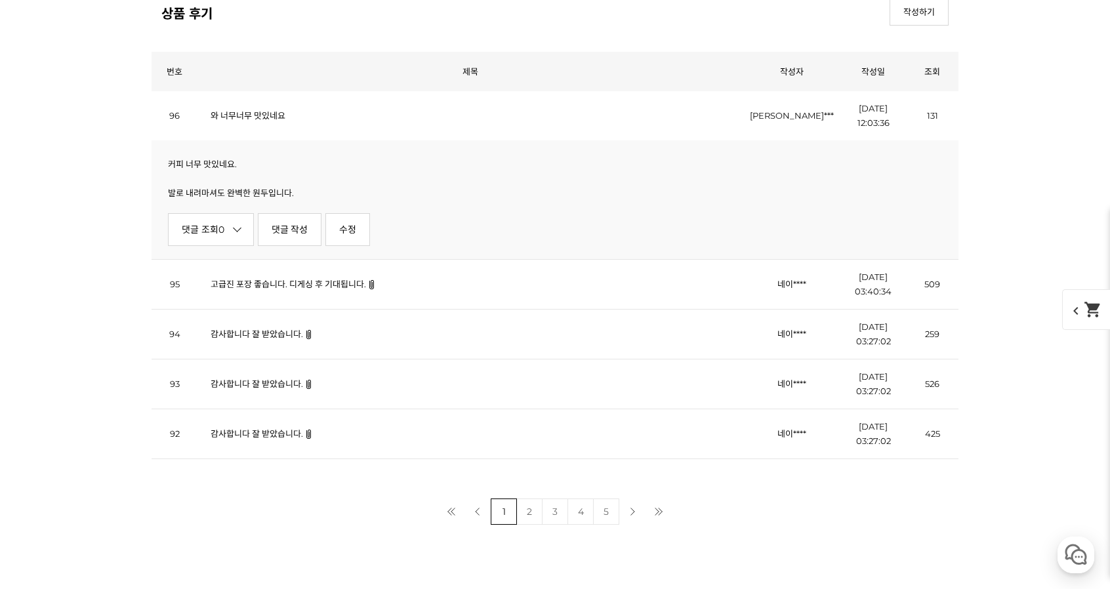
click at [257, 110] on link "와 너무너무 맛있네요" at bounding box center [248, 115] width 75 height 10
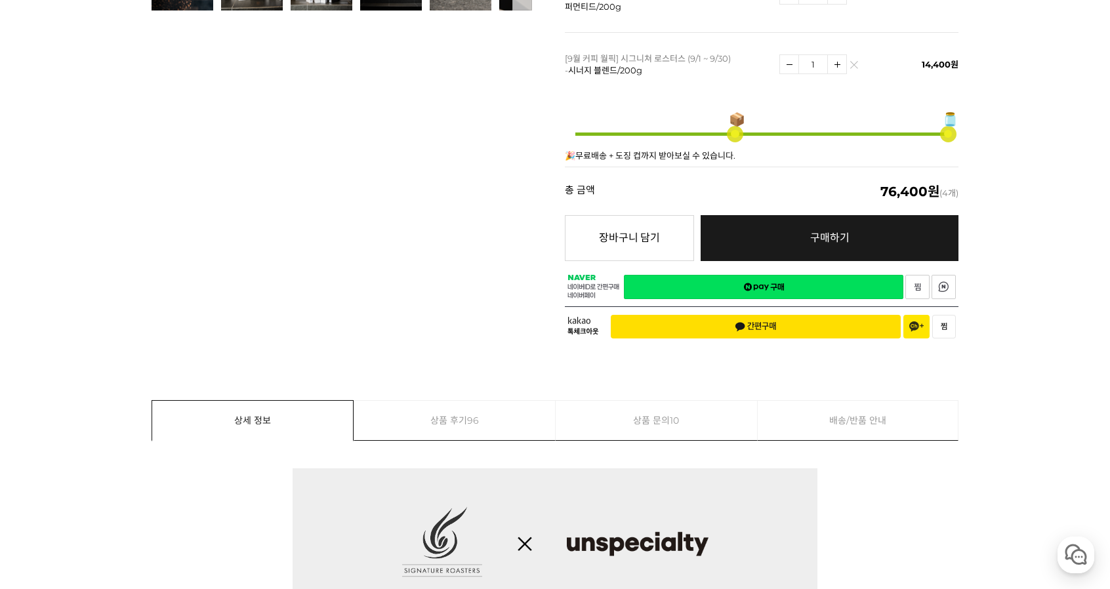
scroll to position [338, 0]
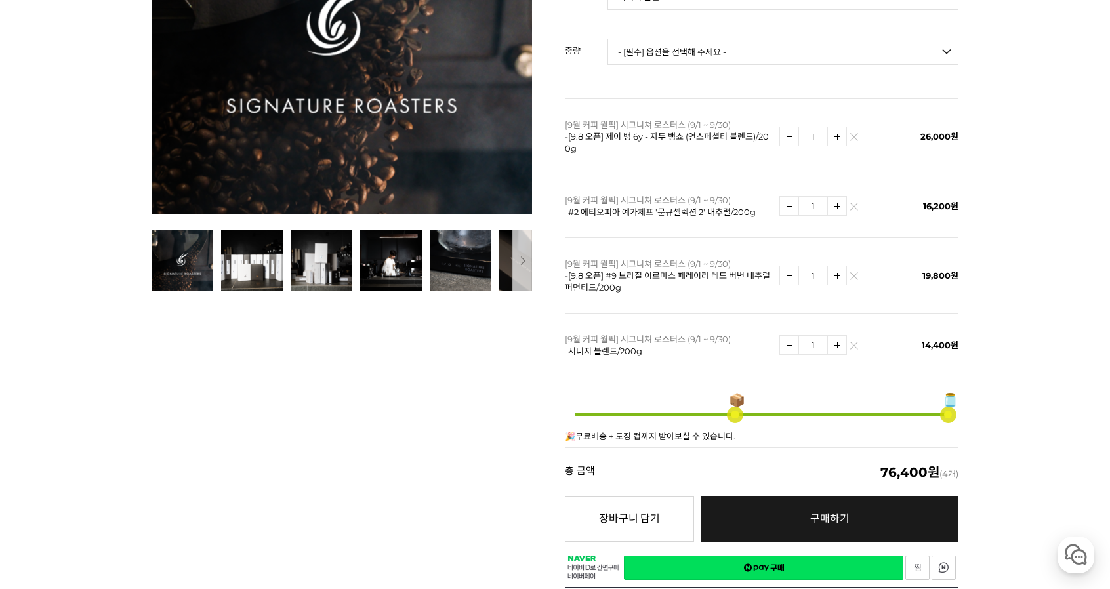
click at [854, 275] on img at bounding box center [853, 278] width 7 height 7
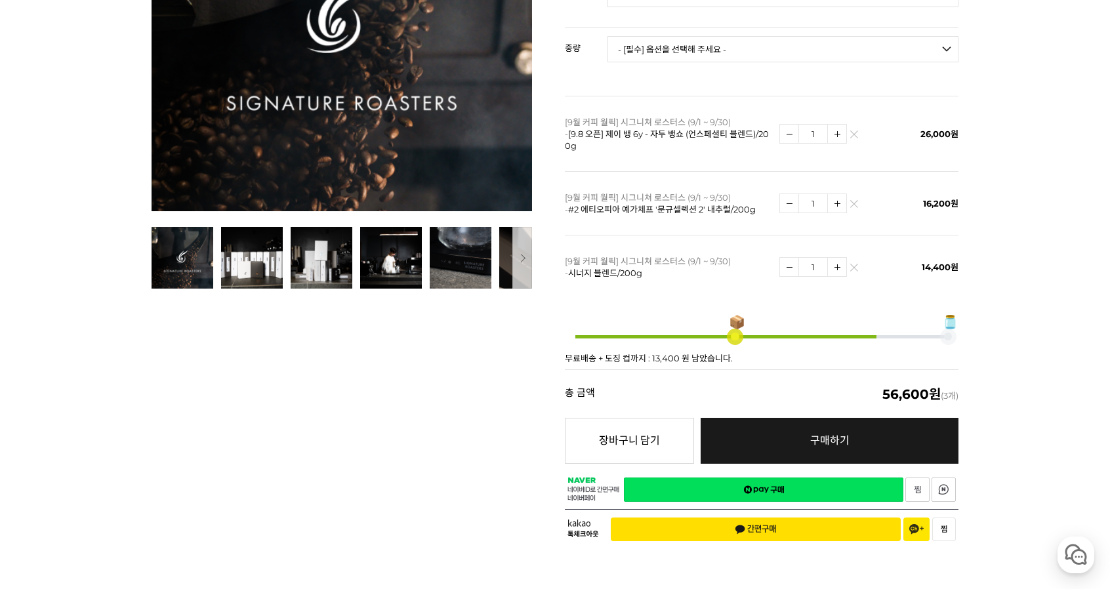
scroll to position [497, 0]
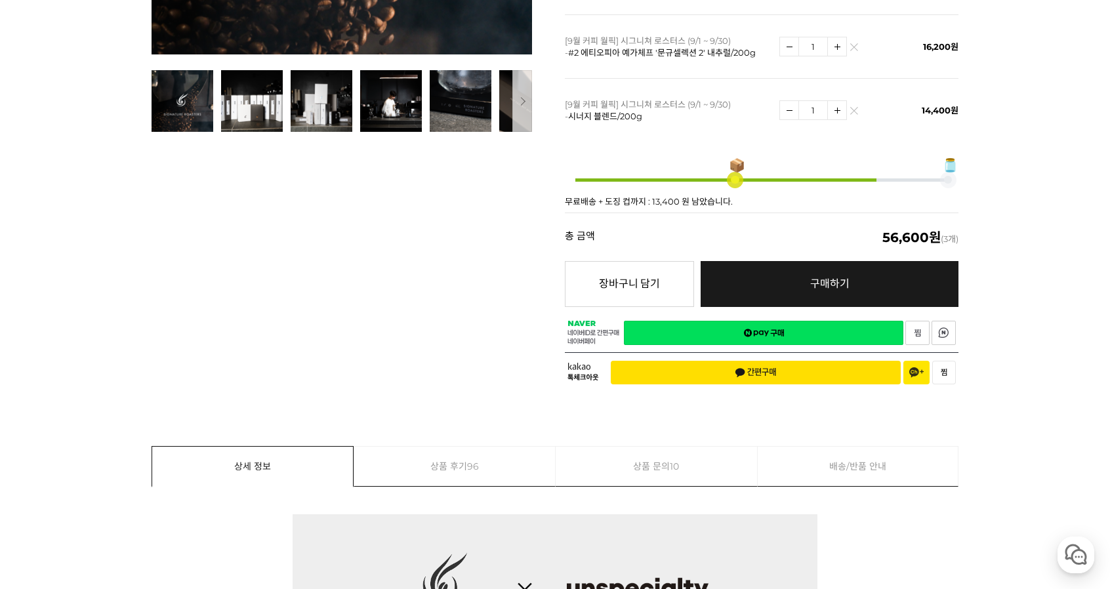
click at [800, 321] on link "네이버페이 구매하기" at bounding box center [763, 333] width 279 height 24
